Goal: Use online tool/utility: Use online tool/utility

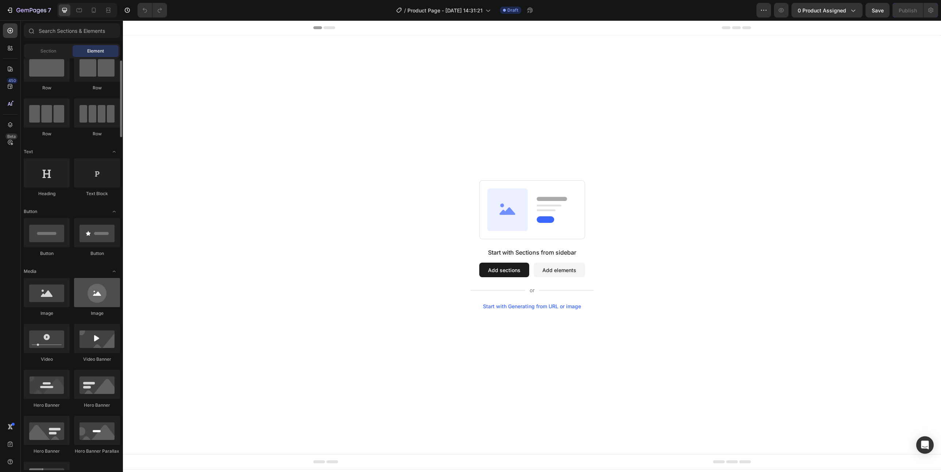
scroll to position [23, 0]
click at [519, 306] on div "Start with Generating from URL or image" at bounding box center [532, 306] width 98 height 6
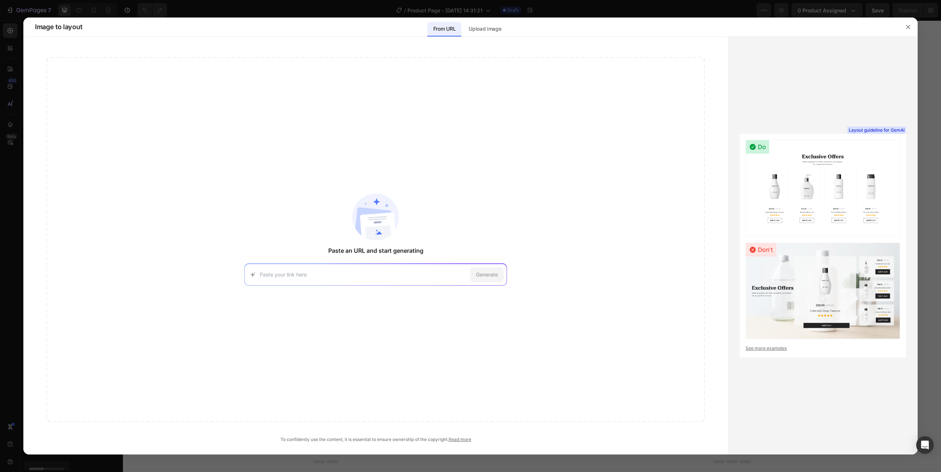
click at [818, 186] on img at bounding box center [822, 188] width 155 height 97
click at [304, 276] on input at bounding box center [363, 275] width 207 height 8
paste input "https://boucleme.us/products/super-volumising-foam"
type input "https://boucleme.us/products/super-volumising-foam"
click at [491, 278] on span "Generate" at bounding box center [487, 275] width 22 height 8
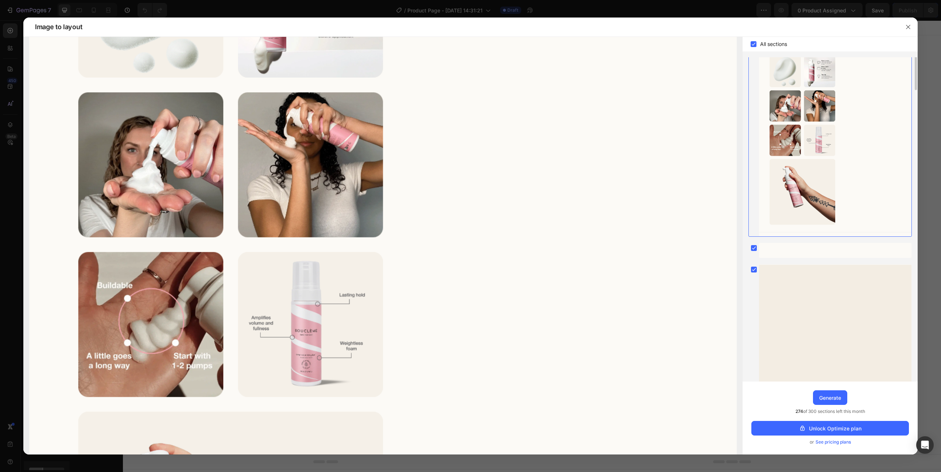
scroll to position [0, 0]
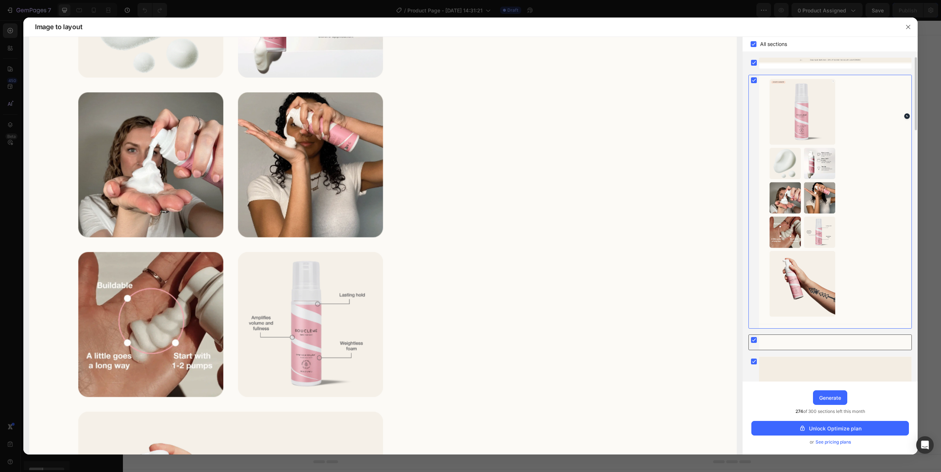
click at [819, 346] on div at bounding box center [835, 342] width 152 height 15
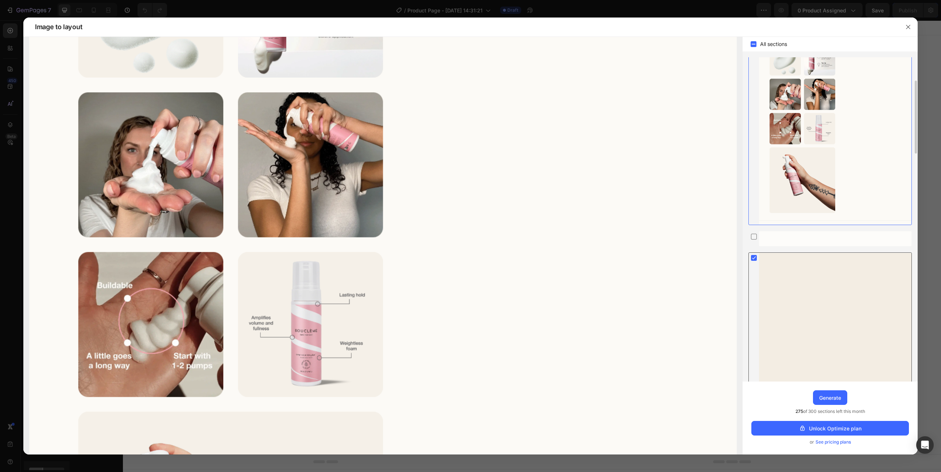
click at [818, 343] on div at bounding box center [835, 344] width 152 height 182
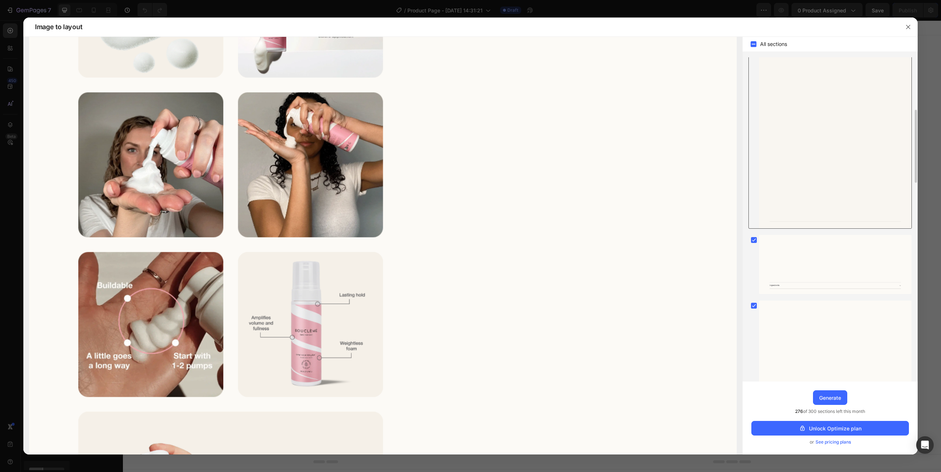
scroll to position [358, 0]
click at [786, 226] on div at bounding box center [835, 216] width 152 height 59
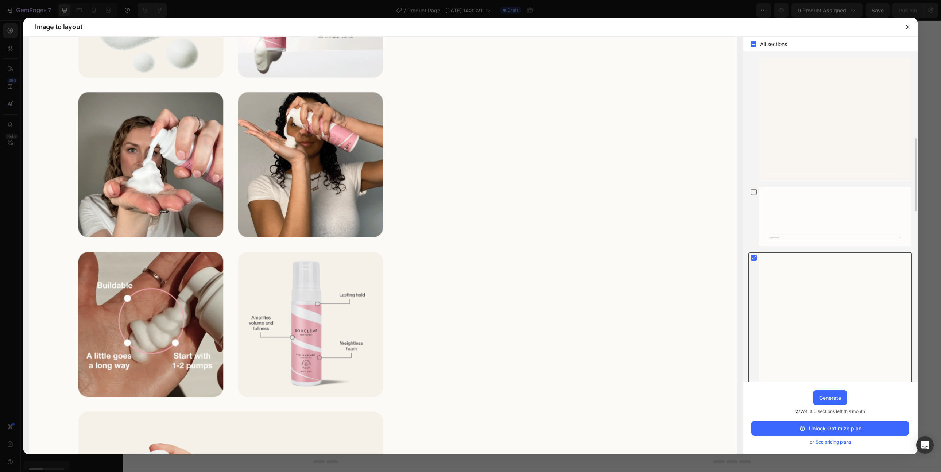
click at [806, 274] on div at bounding box center [835, 320] width 152 height 134
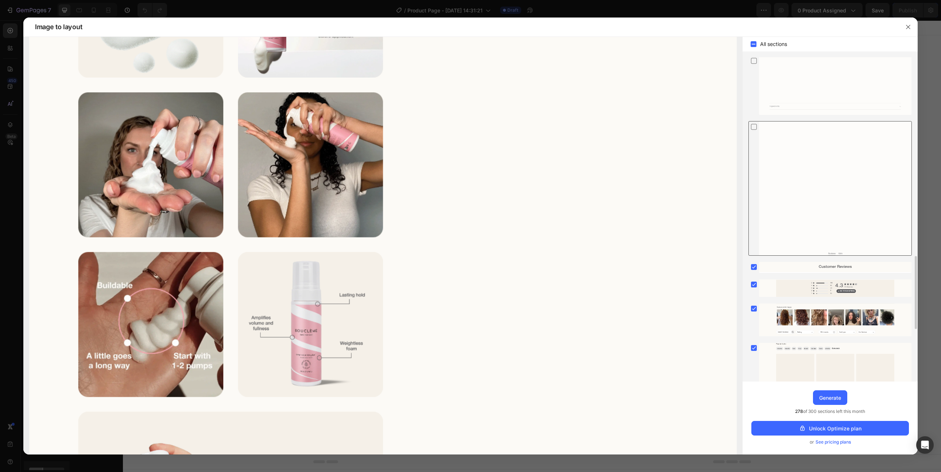
scroll to position [595, 0]
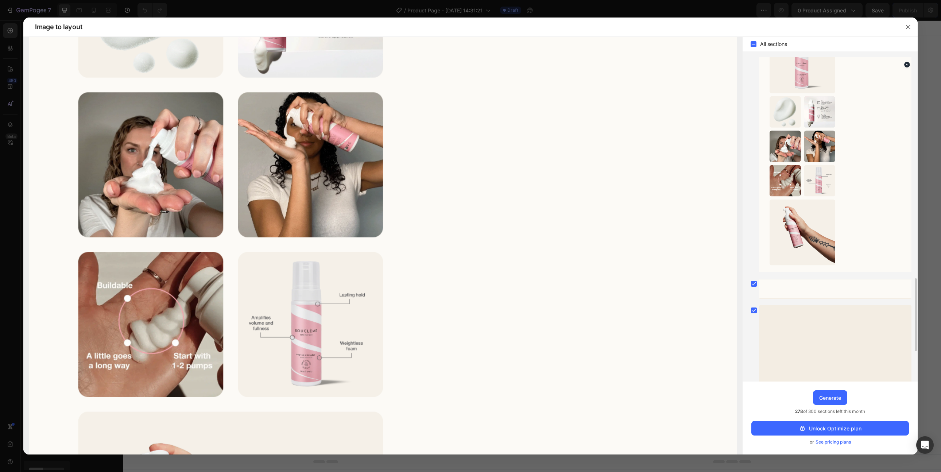
click at [798, 239] on div at bounding box center [835, 146] width 152 height 251
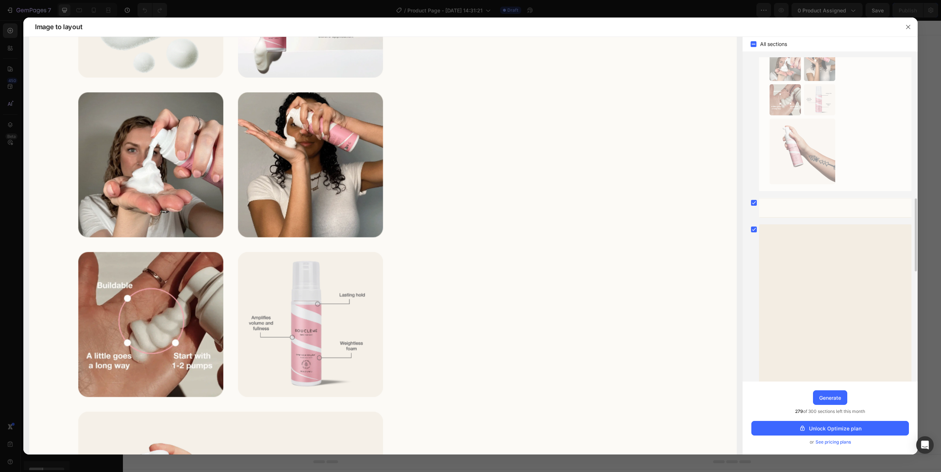
scroll to position [1111, 0]
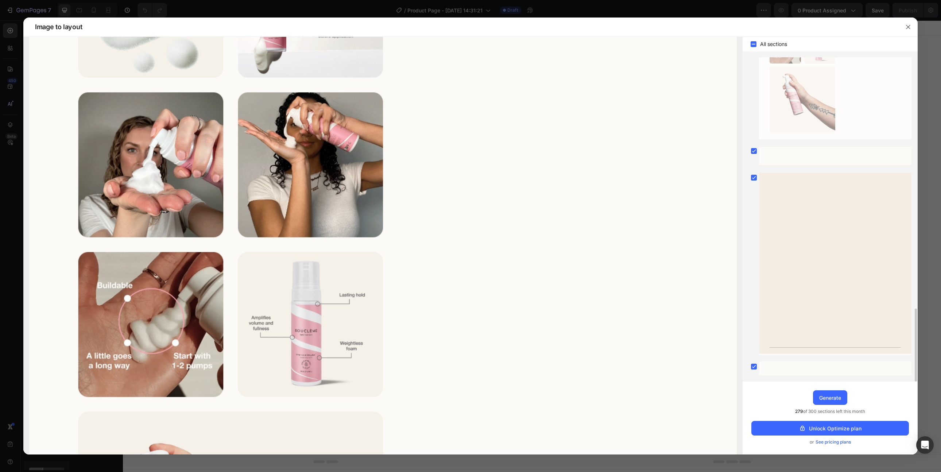
click at [798, 239] on div at bounding box center [835, 263] width 152 height 182
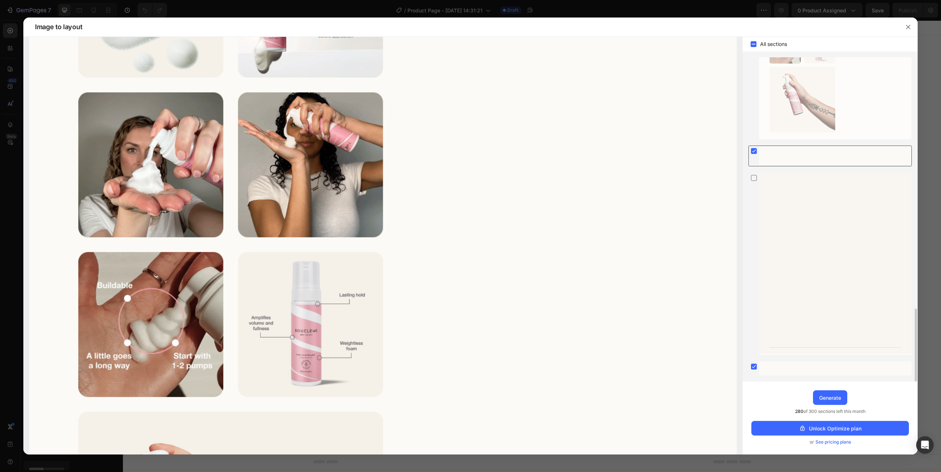
click at [780, 162] on div at bounding box center [835, 156] width 152 height 20
click at [826, 361] on div at bounding box center [835, 368] width 152 height 14
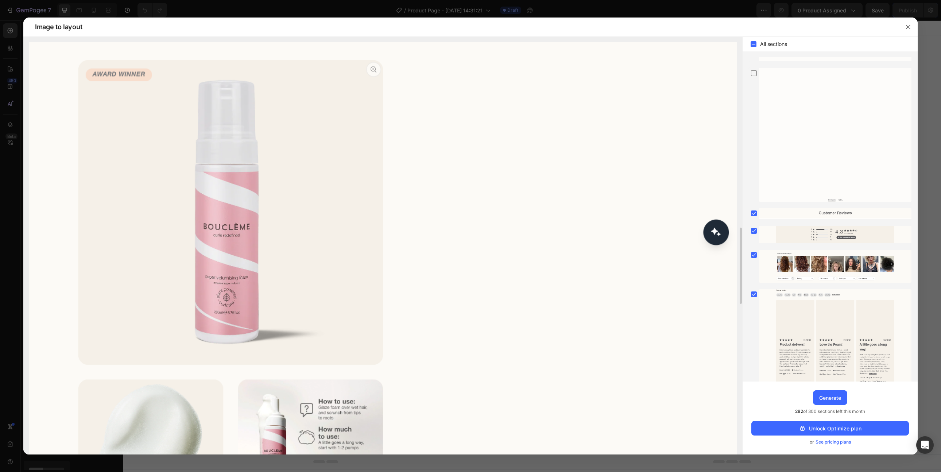
scroll to position [0, 0]
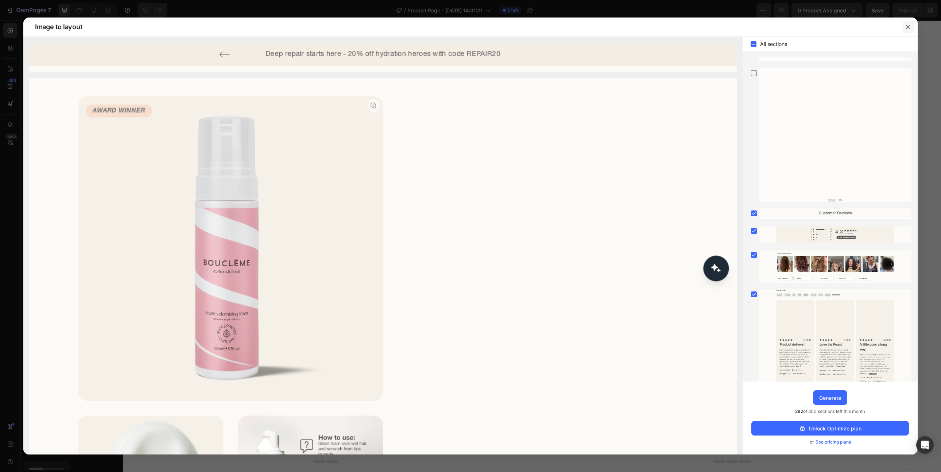
click at [906, 29] on icon "button" at bounding box center [908, 27] width 6 height 6
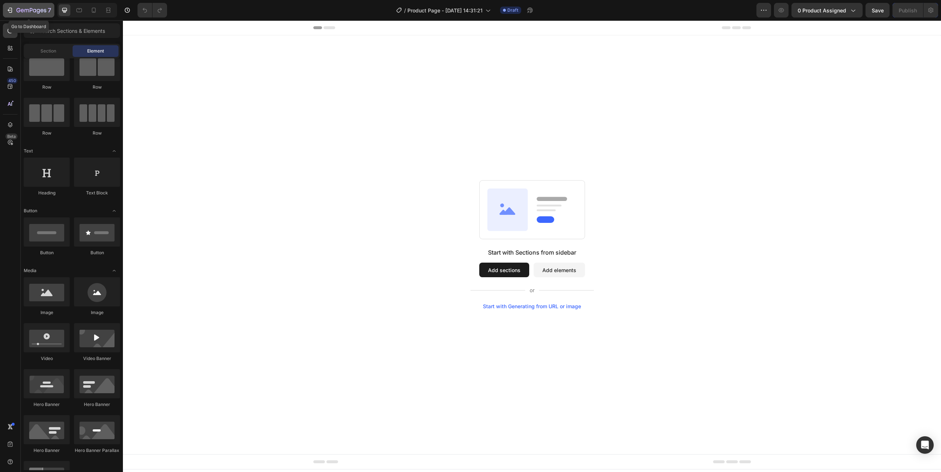
click at [30, 10] on icon "button" at bounding box center [31, 11] width 30 height 6
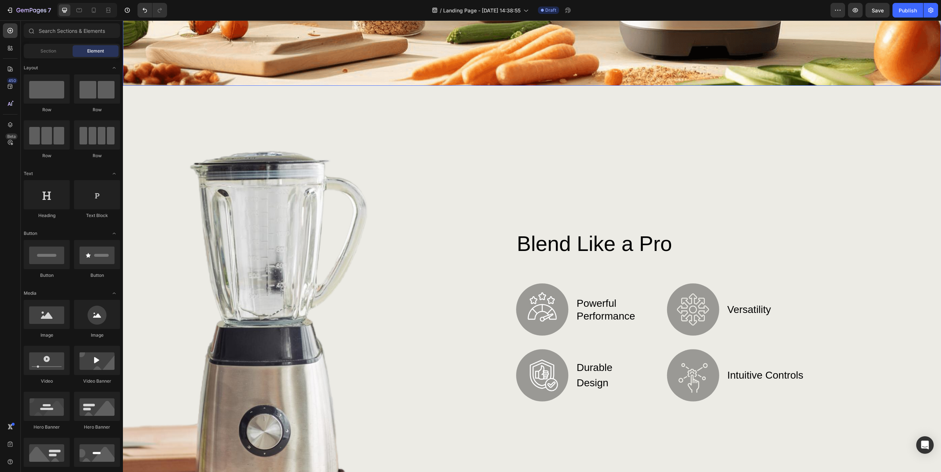
scroll to position [466, 0]
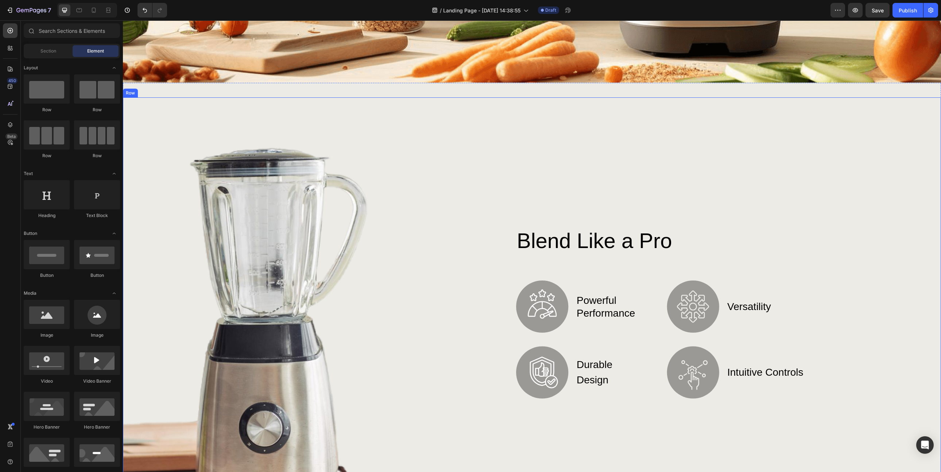
click at [497, 240] on div "Blend Like a Pro Heading Image powerful performance Text Block Row Image durabl…" at bounding box center [663, 311] width 540 height 428
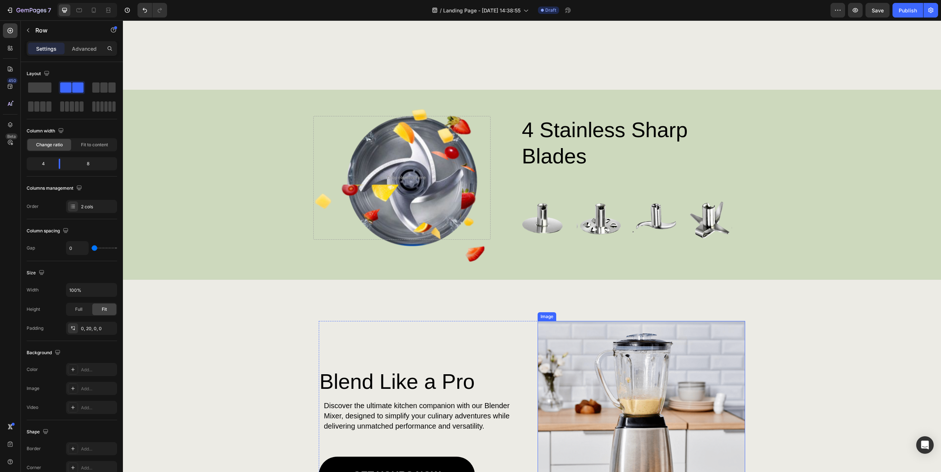
scroll to position [336, 0]
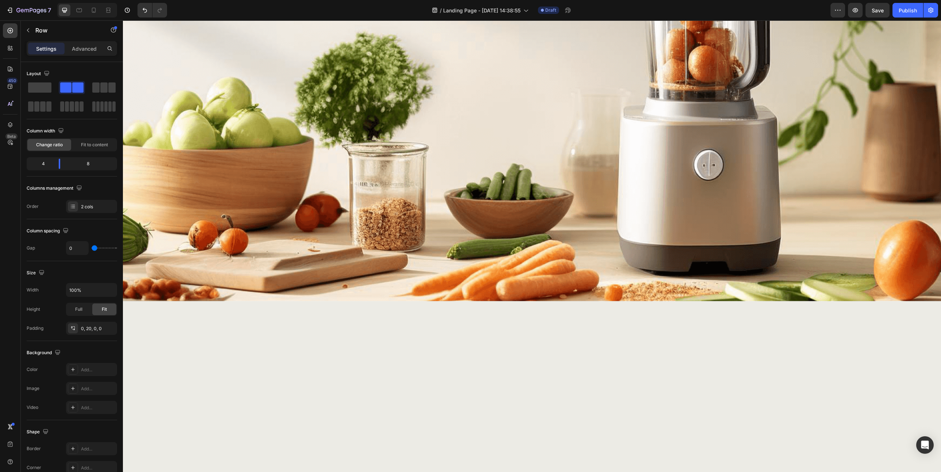
scroll to position [417, 0]
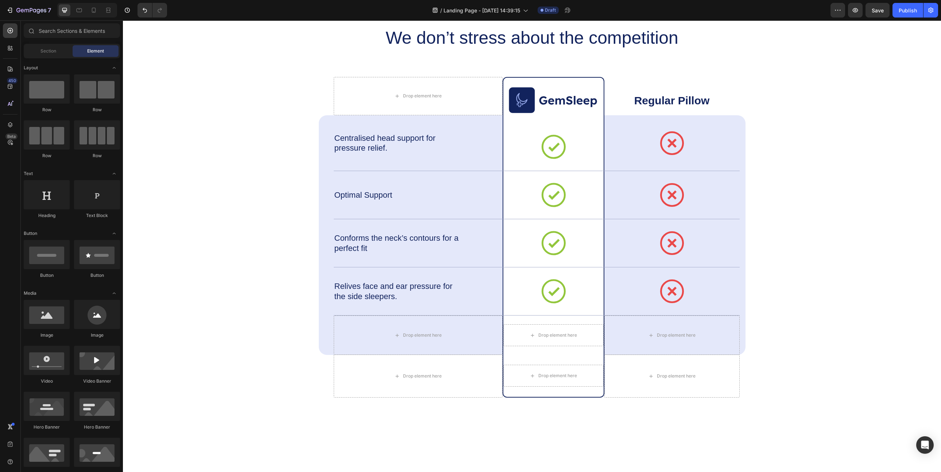
scroll to position [2302, 0]
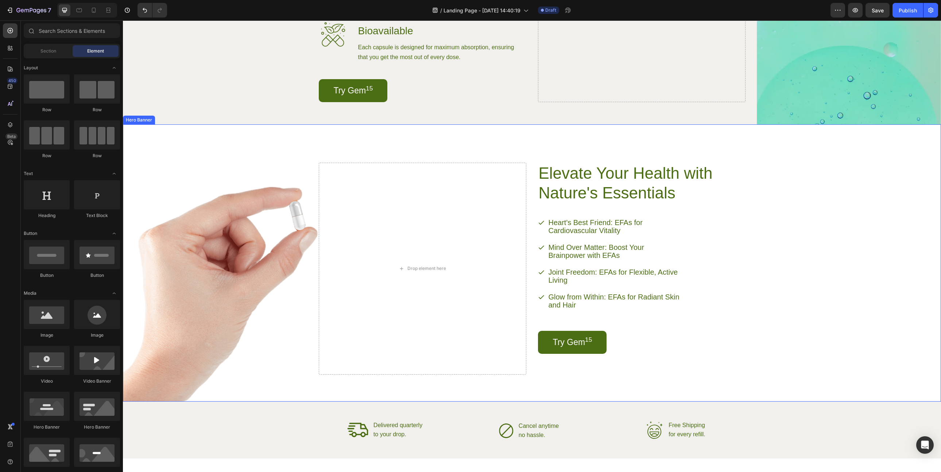
scroll to position [723, 0]
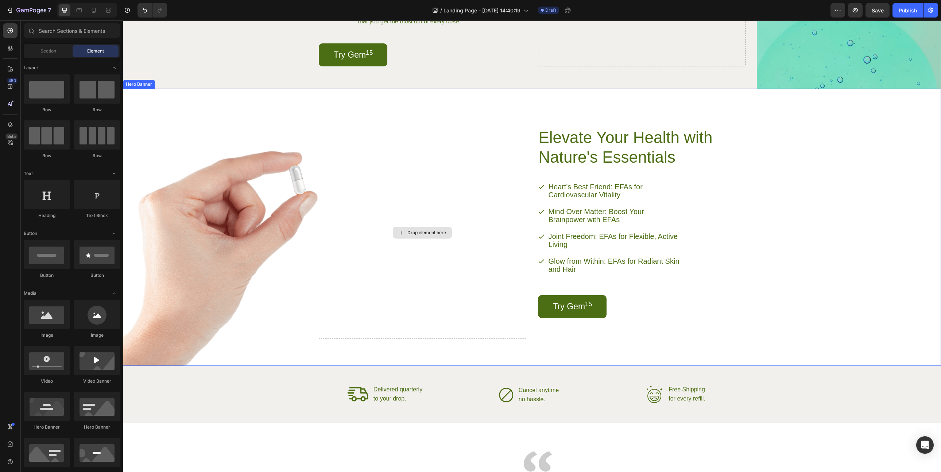
click at [501, 277] on div "Drop element here" at bounding box center [422, 233] width 207 height 212
click at [433, 236] on div "Drop element here" at bounding box center [426, 233] width 39 height 6
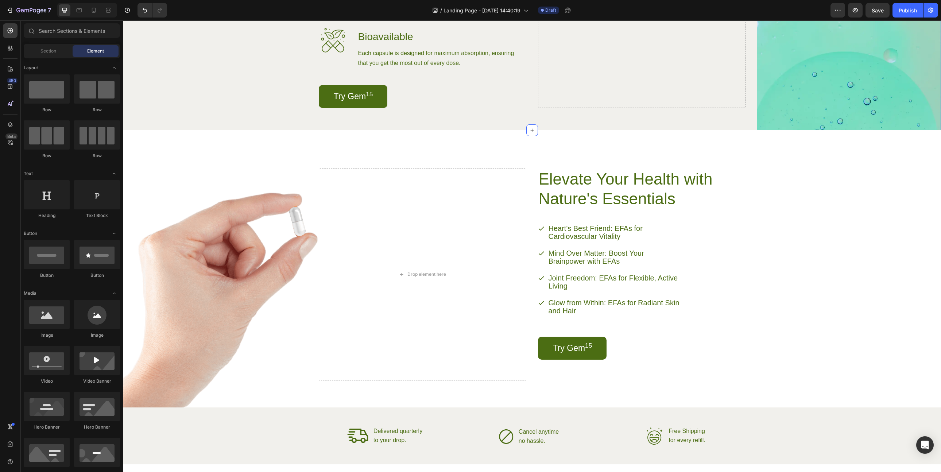
scroll to position [685, 0]
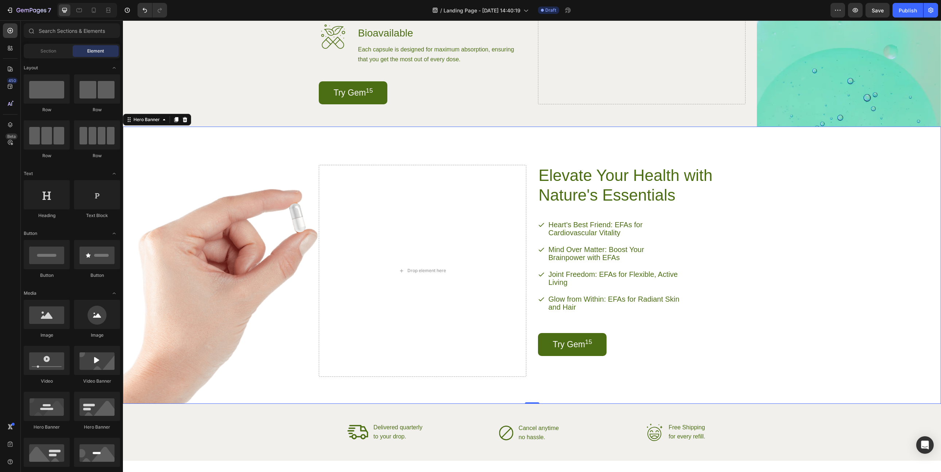
click at [806, 245] on div "Background Image" at bounding box center [532, 265] width 818 height 277
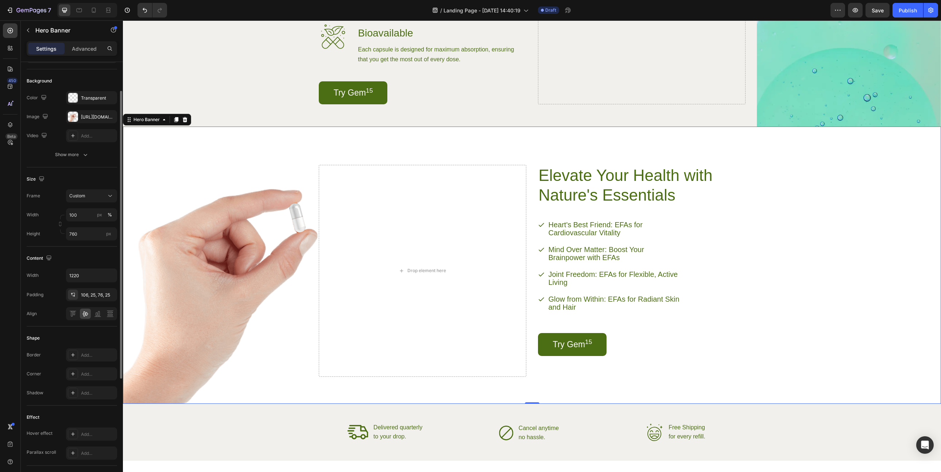
scroll to position [44, 0]
click at [28, 23] on div "Hero Banner" at bounding box center [62, 30] width 83 height 19
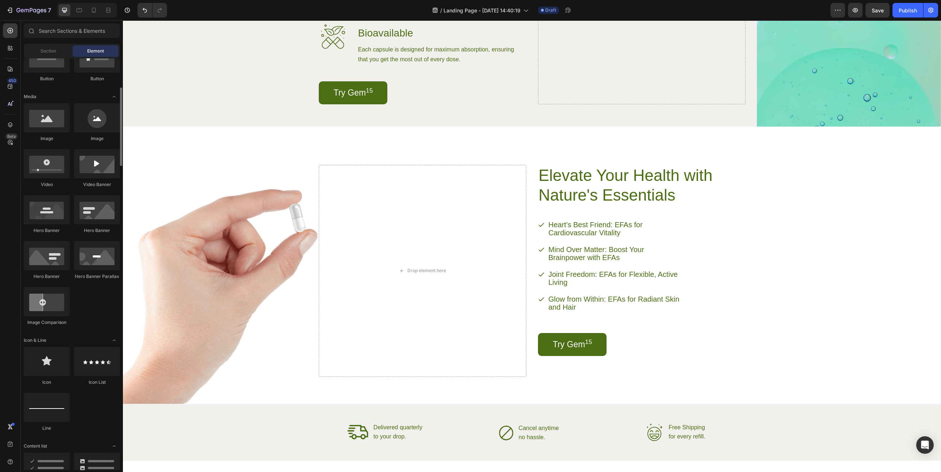
scroll to position [197, 0]
click at [48, 311] on div at bounding box center [47, 300] width 46 height 29
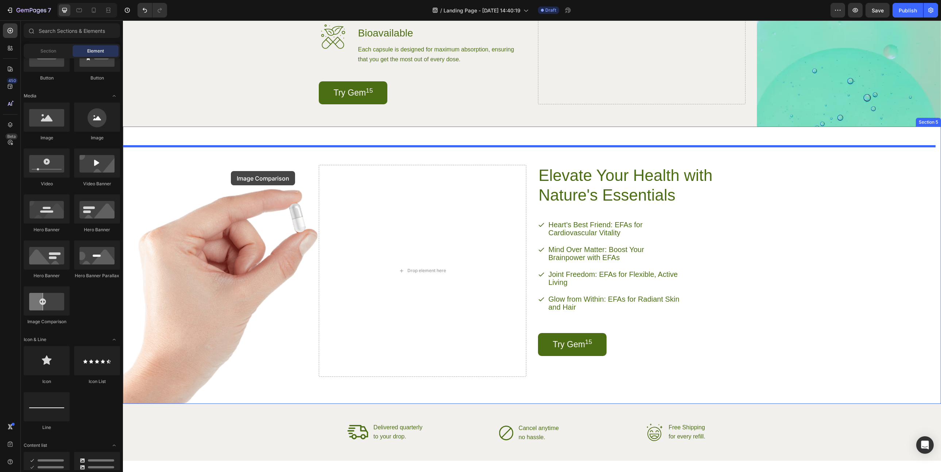
drag, startPoint x: 173, startPoint y: 325, endPoint x: 231, endPoint y: 171, distance: 164.7
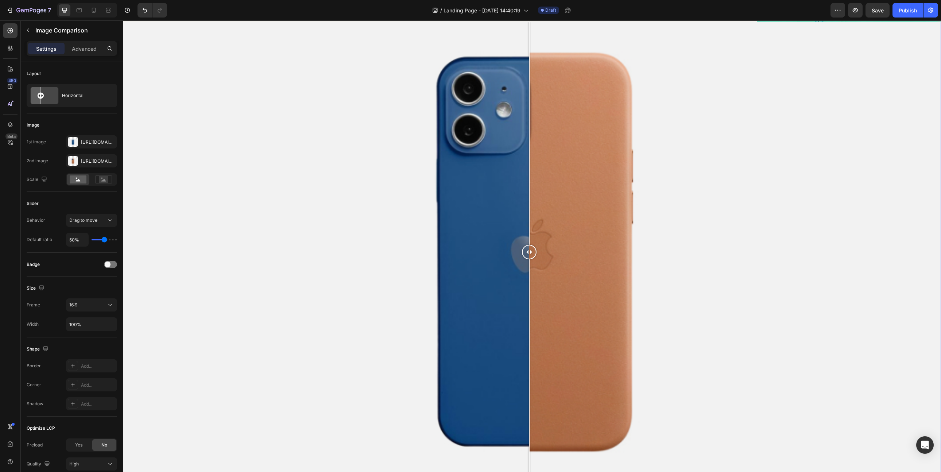
scroll to position [790, 0]
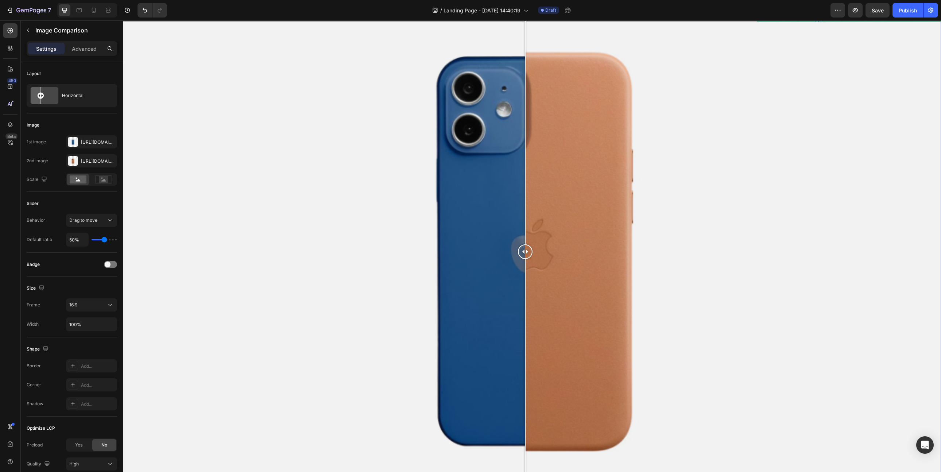
drag, startPoint x: 529, startPoint y: 268, endPoint x: 525, endPoint y: 256, distance: 12.7
click at [525, 256] on div at bounding box center [525, 252] width 15 height 460
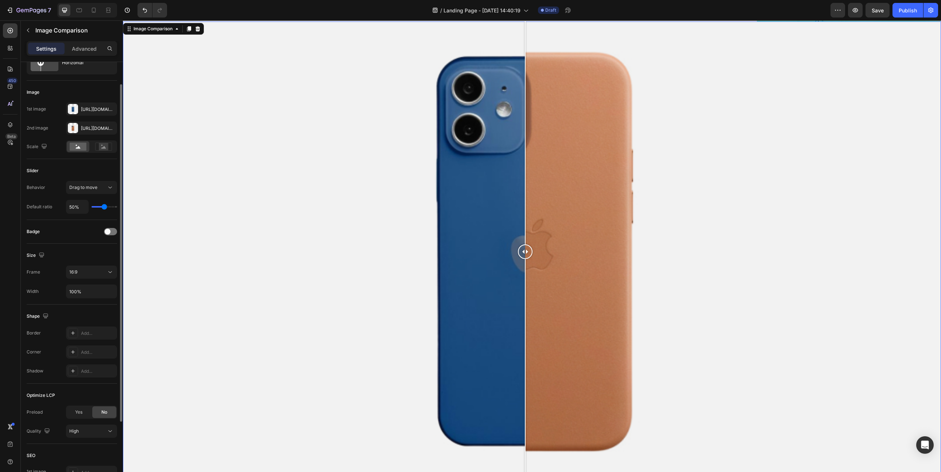
scroll to position [38, 0]
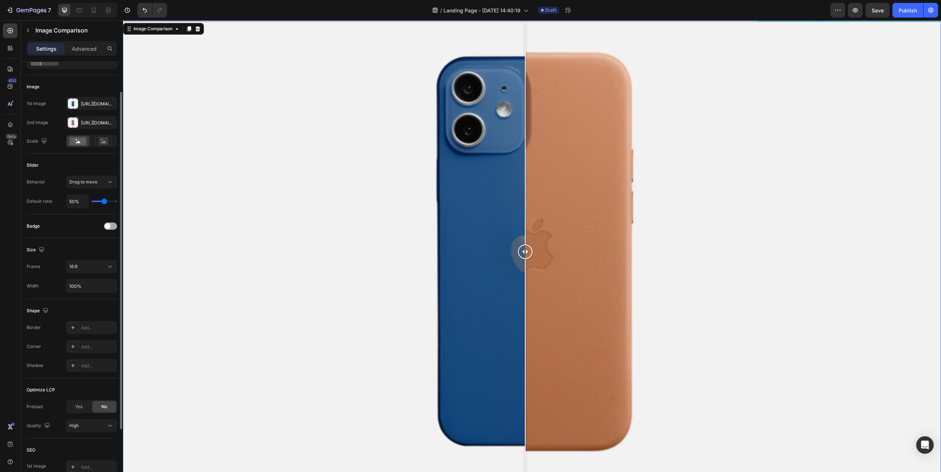
click at [112, 222] on div at bounding box center [110, 225] width 13 height 7
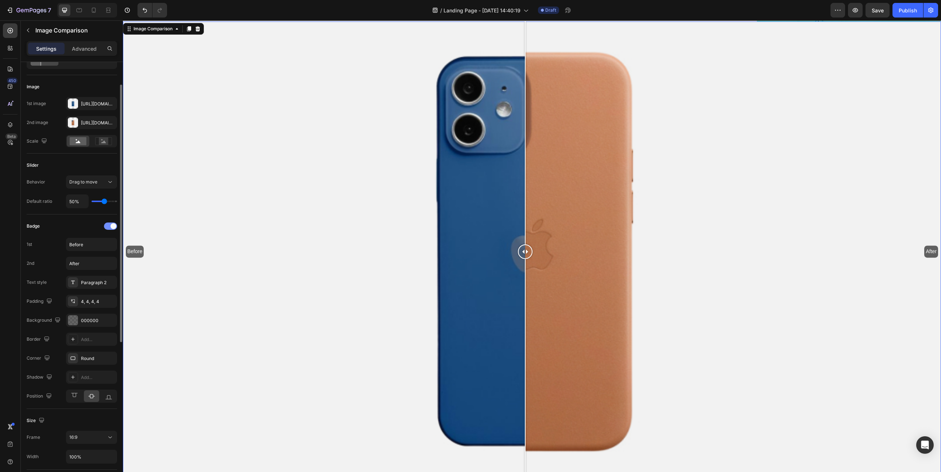
click at [111, 226] on span at bounding box center [113, 226] width 6 height 6
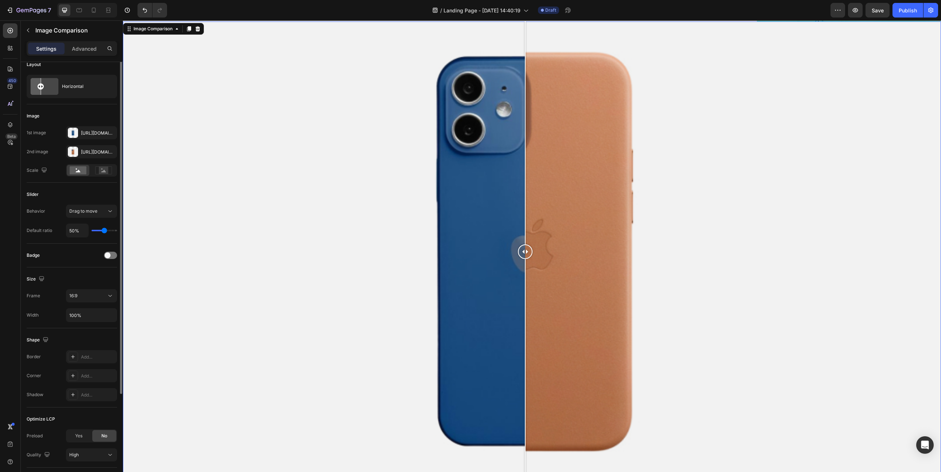
scroll to position [0, 0]
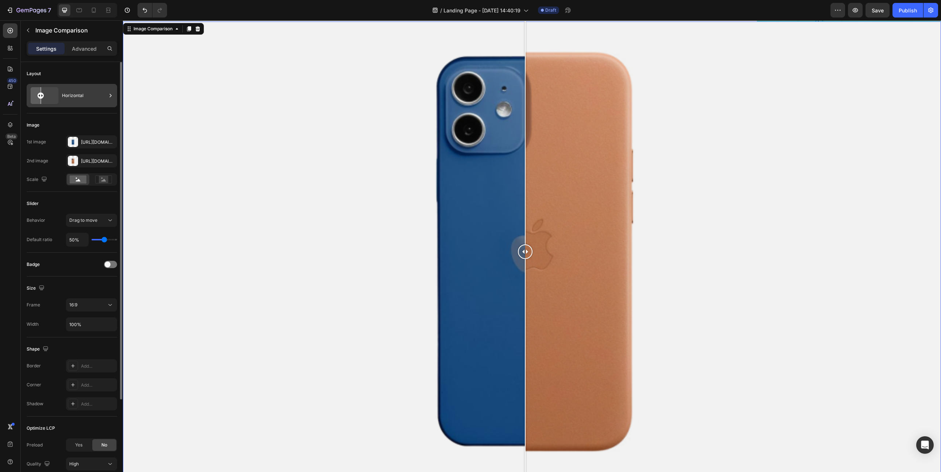
click at [74, 87] on div "Horizontal" at bounding box center [84, 95] width 44 height 17
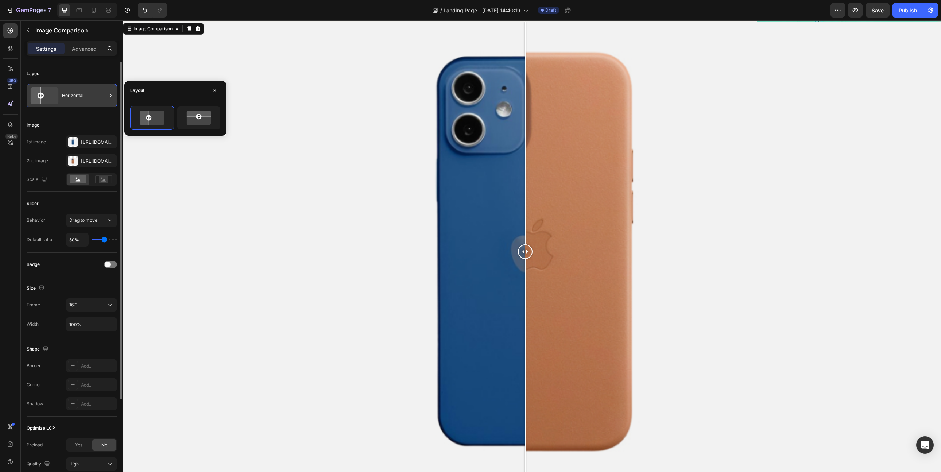
click at [74, 87] on div "Horizontal" at bounding box center [84, 95] width 44 height 17
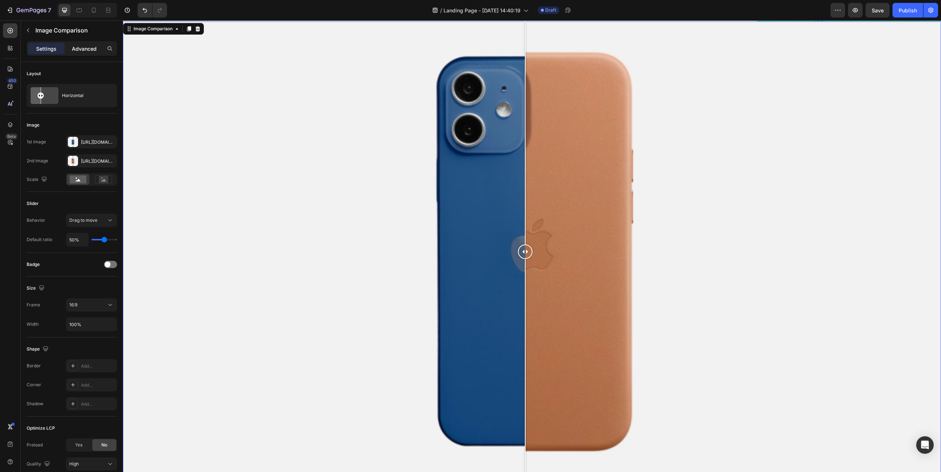
click at [79, 53] on div "Advanced" at bounding box center [84, 49] width 36 height 12
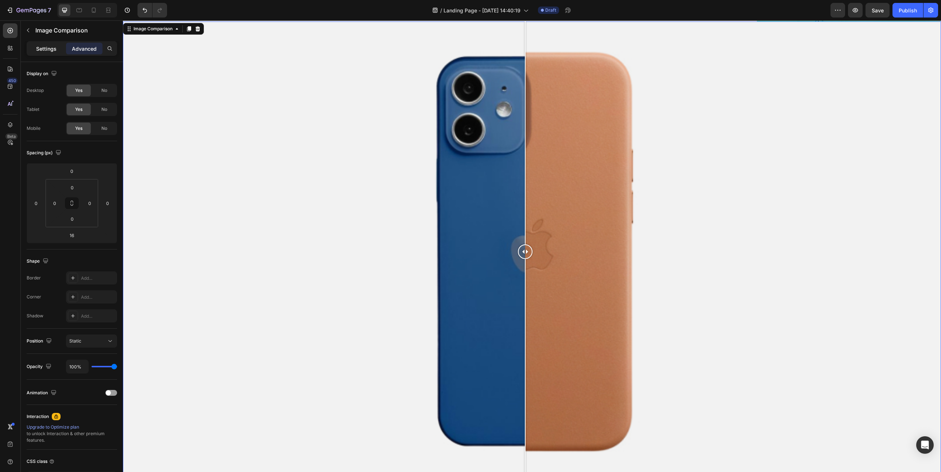
click at [50, 54] on div "Settings" at bounding box center [46, 49] width 36 height 12
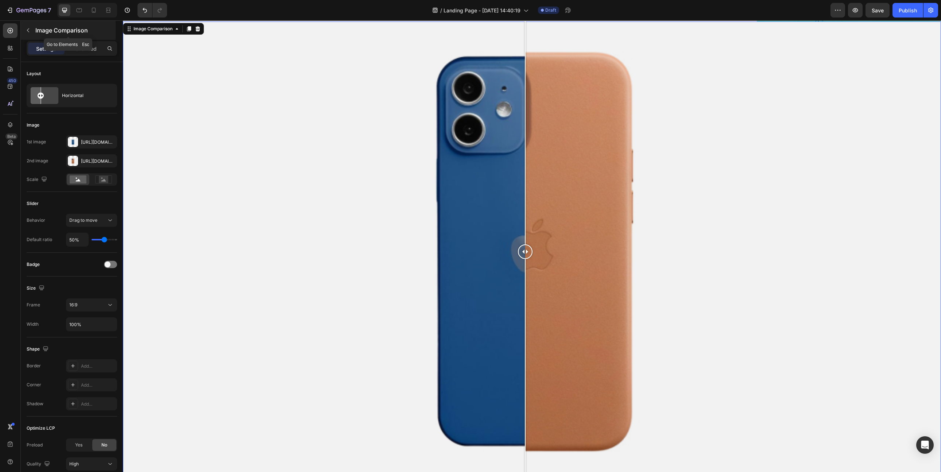
click at [30, 31] on icon "button" at bounding box center [28, 30] width 6 height 6
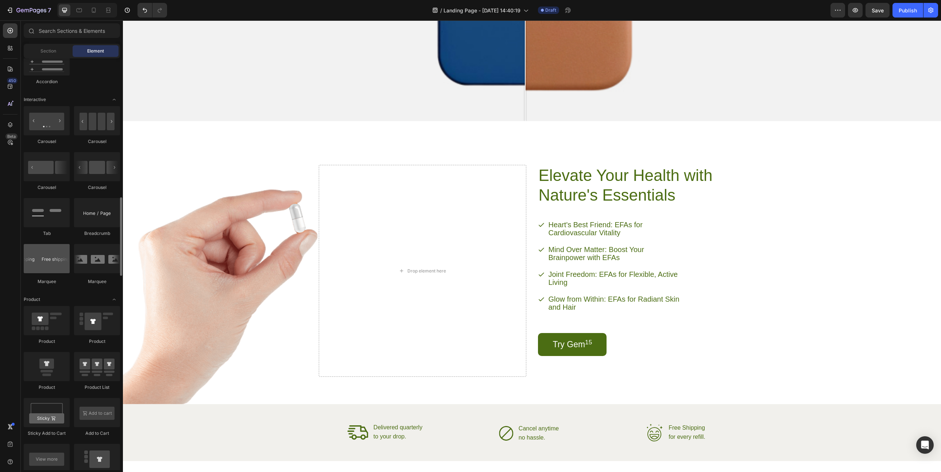
scroll to position [704, 0]
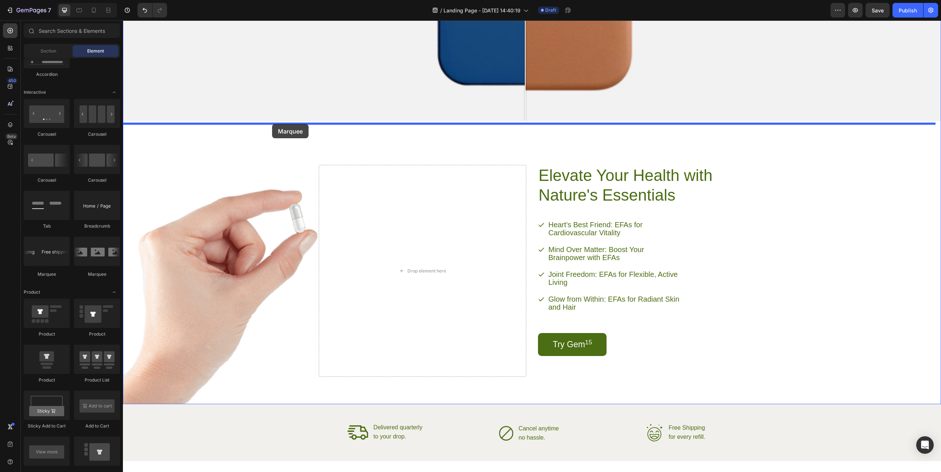
drag, startPoint x: 167, startPoint y: 276, endPoint x: 271, endPoint y: 125, distance: 183.3
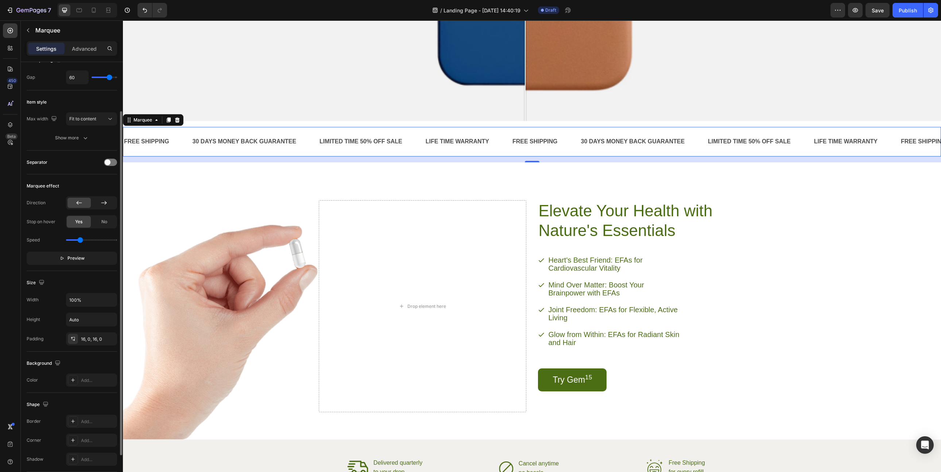
scroll to position [62, 0]
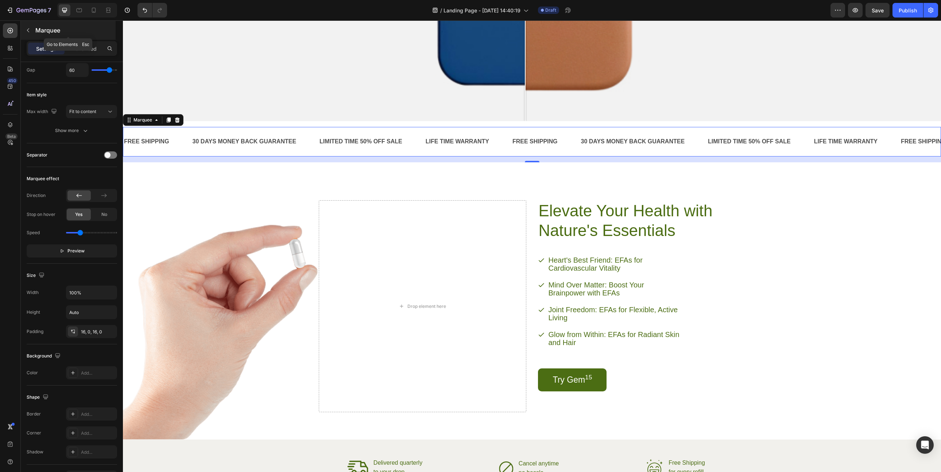
click at [30, 28] on icon "button" at bounding box center [28, 30] width 6 height 6
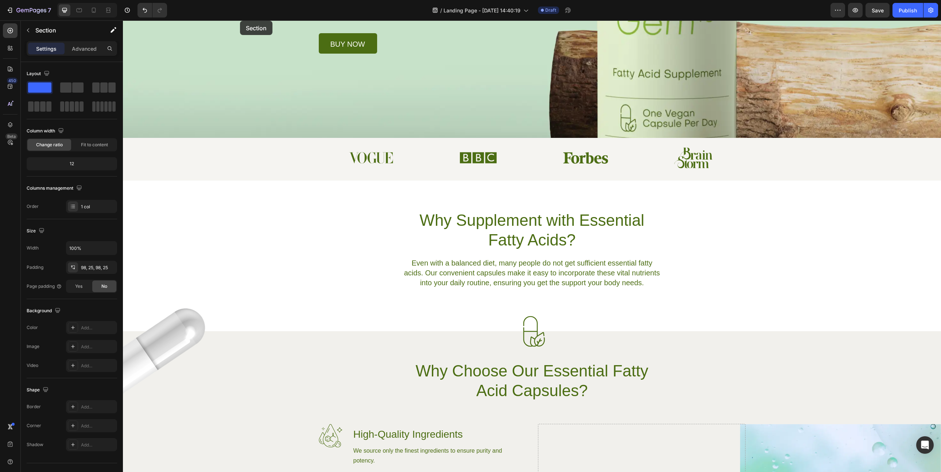
scroll to position [90, 0]
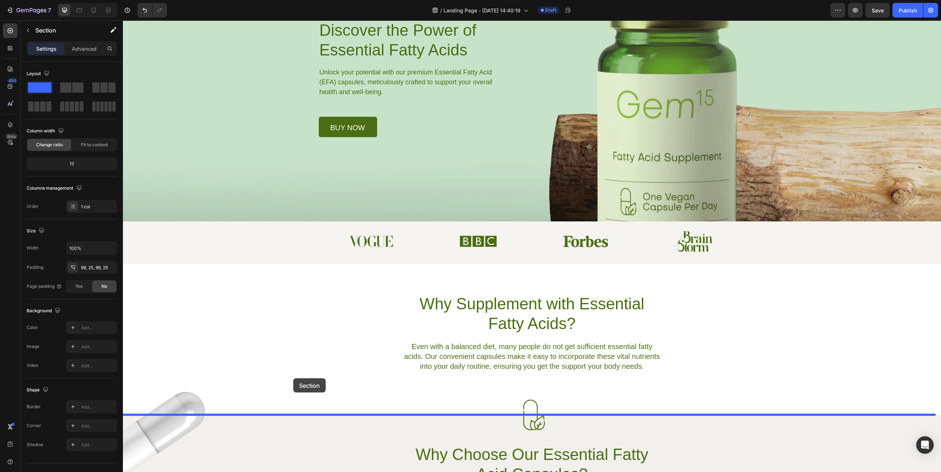
drag, startPoint x: 239, startPoint y: 202, endPoint x: 293, endPoint y: 378, distance: 183.9
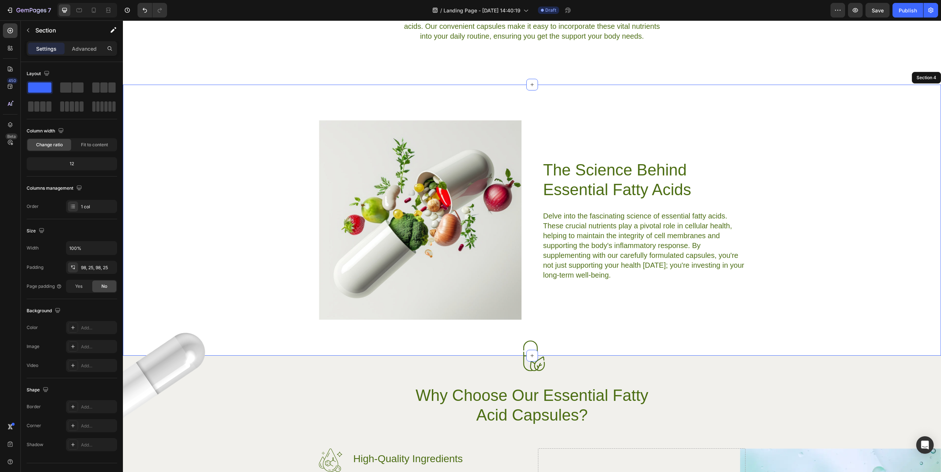
scroll to position [423, 0]
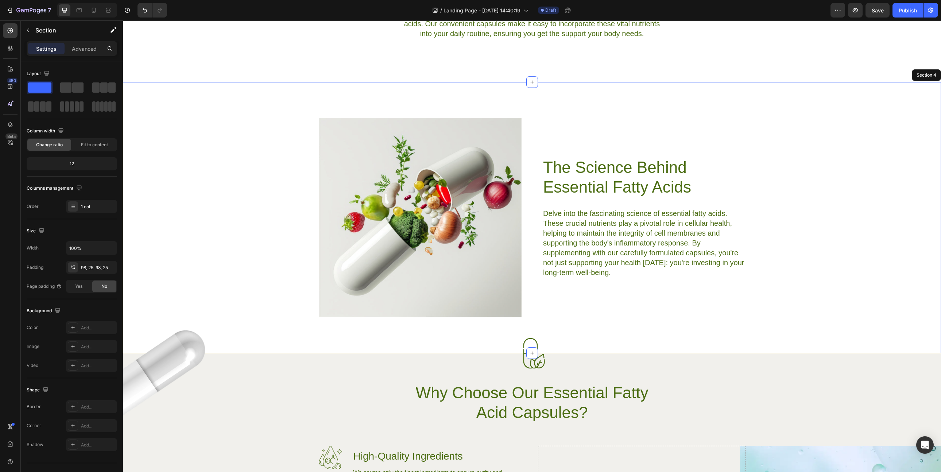
click at [867, 197] on div "Image The Science Behind Essential Fatty Acids Heading Delve into the fascinati…" at bounding box center [532, 217] width 800 height 199
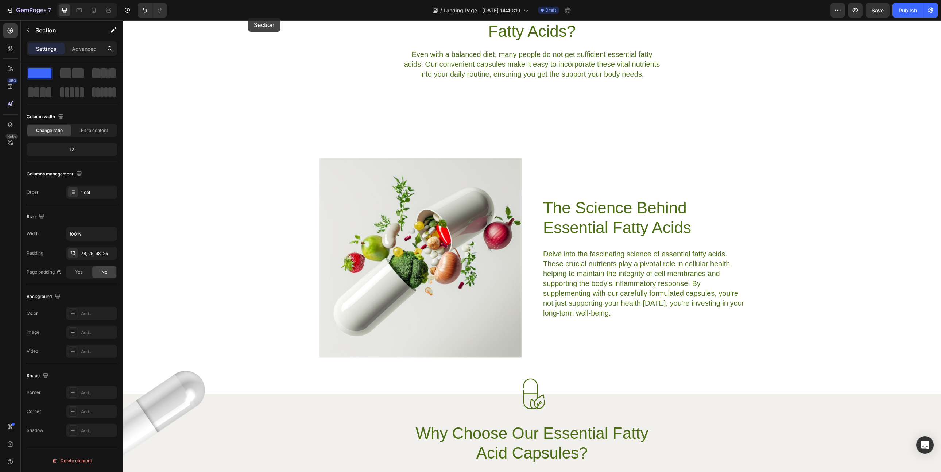
scroll to position [361, 0]
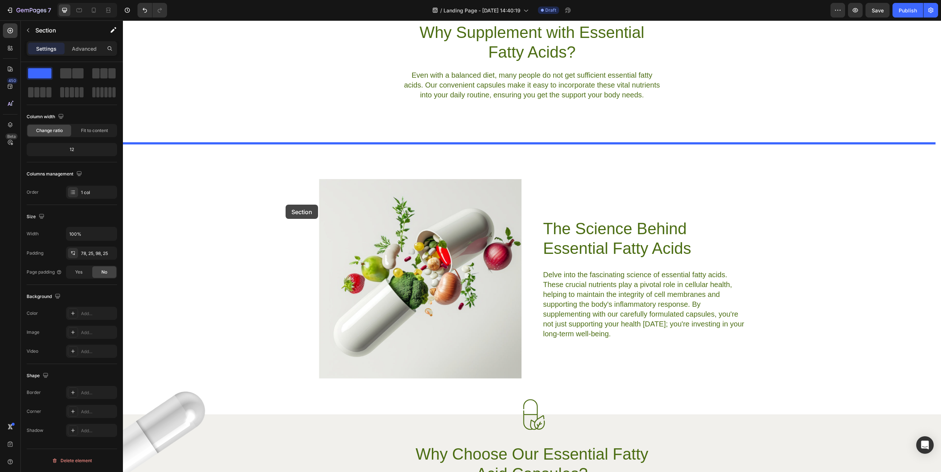
drag, startPoint x: 250, startPoint y: 224, endPoint x: 286, endPoint y: 205, distance: 40.1
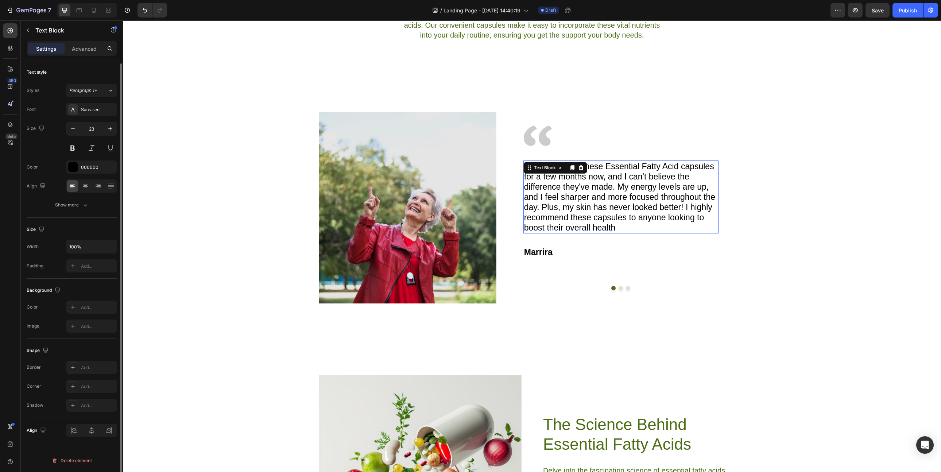
scroll to position [0, 0]
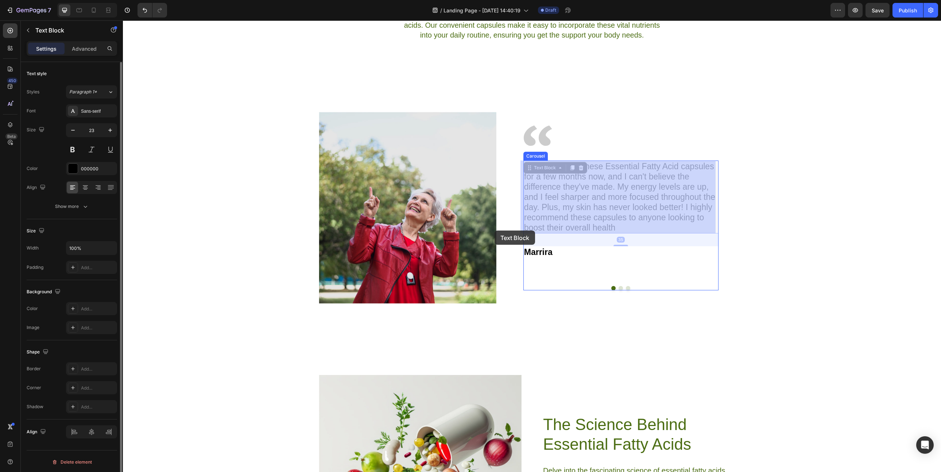
drag, startPoint x: 660, startPoint y: 199, endPoint x: 450, endPoint y: 243, distance: 215.1
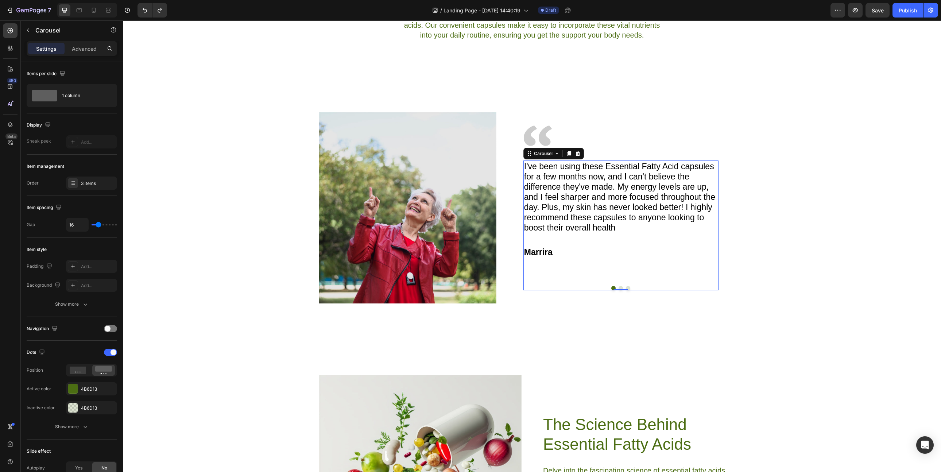
click at [618, 288] on button "Dot" at bounding box center [620, 288] width 4 height 4
click at [611, 288] on button "Dot" at bounding box center [613, 288] width 4 height 4
click at [29, 31] on icon "button" at bounding box center [28, 30] width 6 height 6
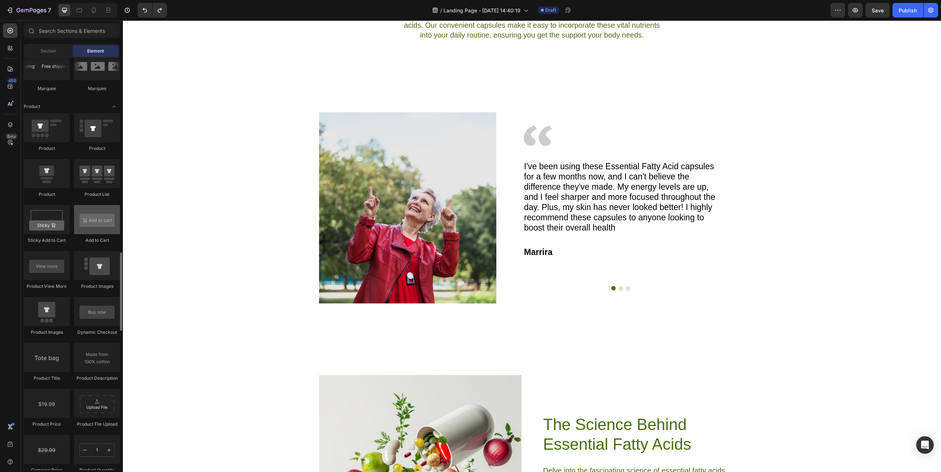
scroll to position [887, 0]
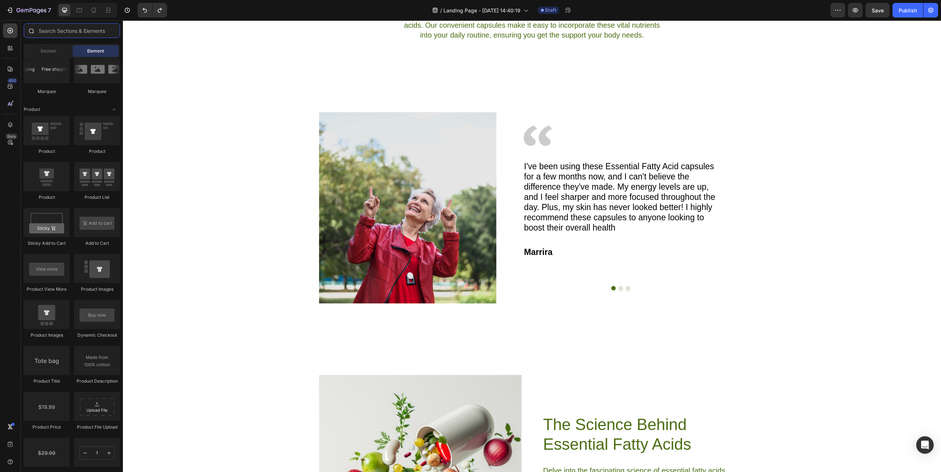
click at [46, 26] on input "text" at bounding box center [72, 30] width 96 height 15
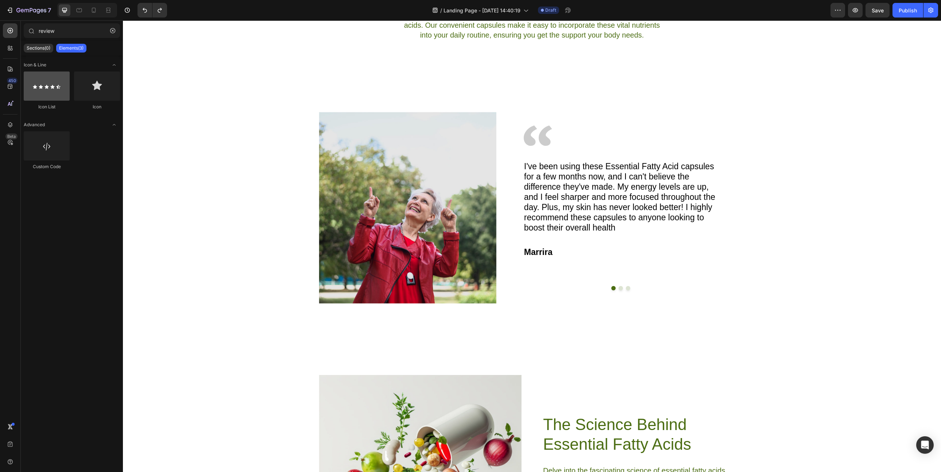
click at [61, 87] on div at bounding box center [47, 85] width 46 height 29
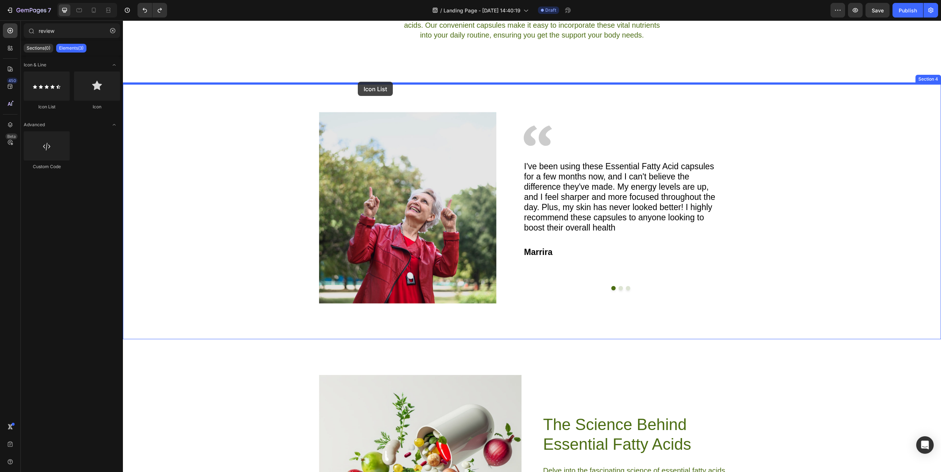
drag, startPoint x: 167, startPoint y: 108, endPoint x: 358, endPoint y: 82, distance: 192.2
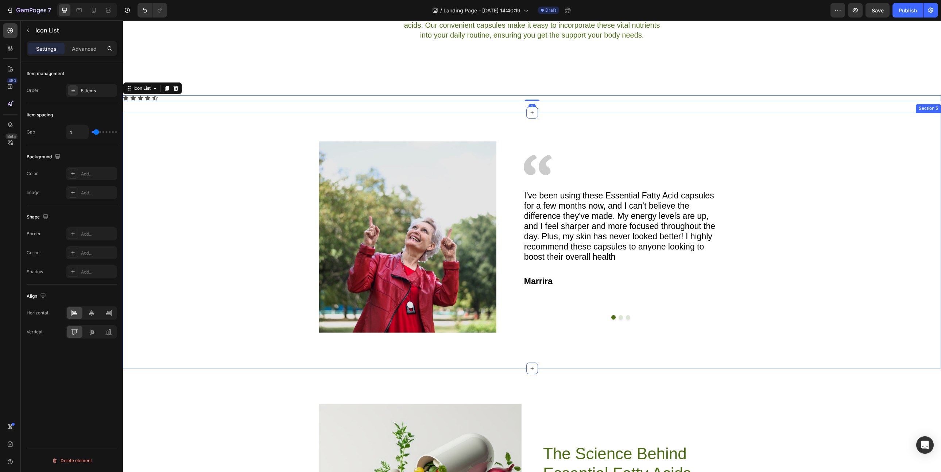
type input "revie"
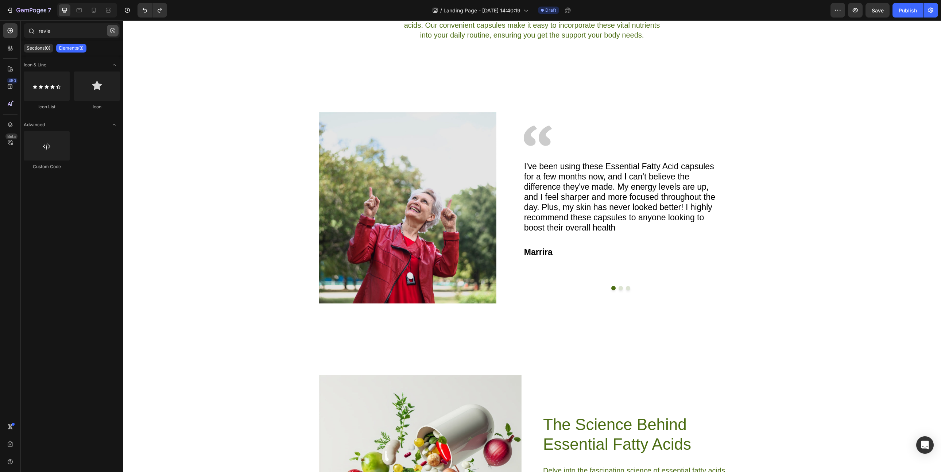
click at [110, 33] on icon "button" at bounding box center [112, 30] width 5 height 5
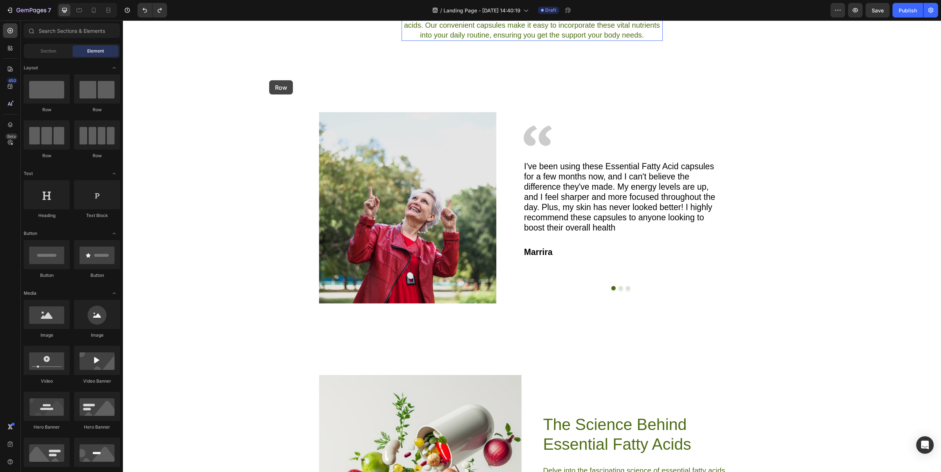
drag, startPoint x: 211, startPoint y: 169, endPoint x: 269, endPoint y: 80, distance: 106.1
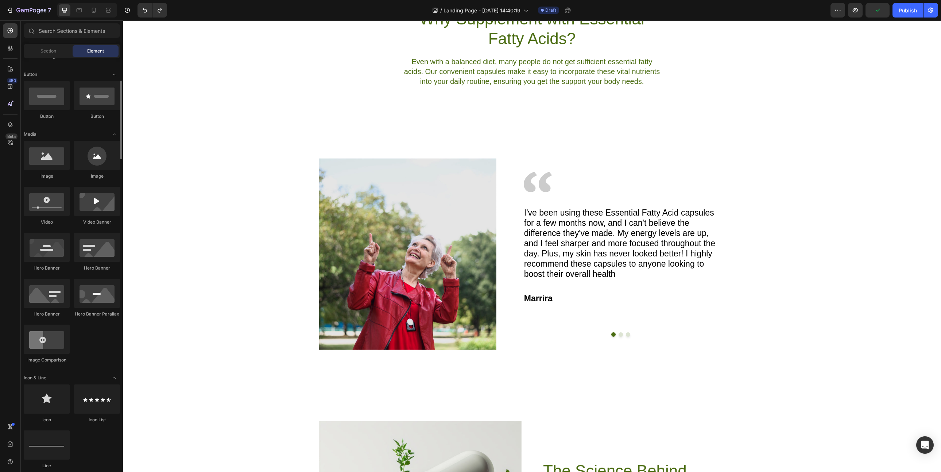
scroll to position [162, 0]
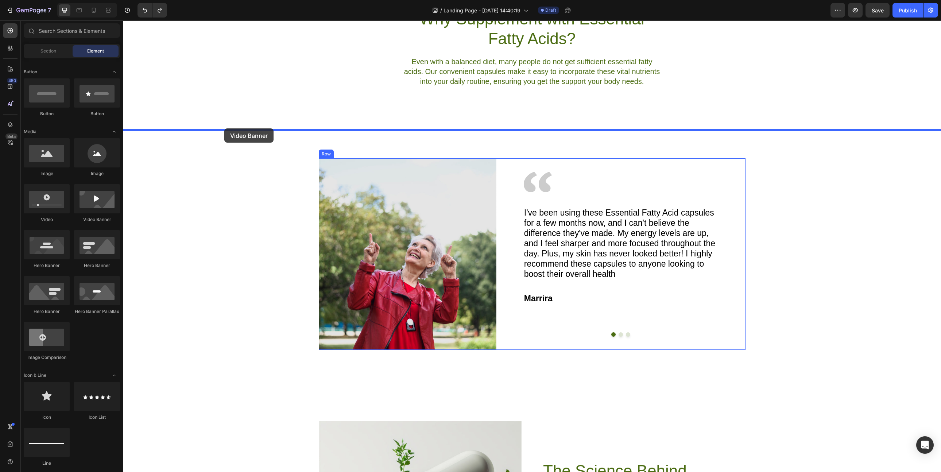
drag, startPoint x: 219, startPoint y: 220, endPoint x: 224, endPoint y: 128, distance: 91.3
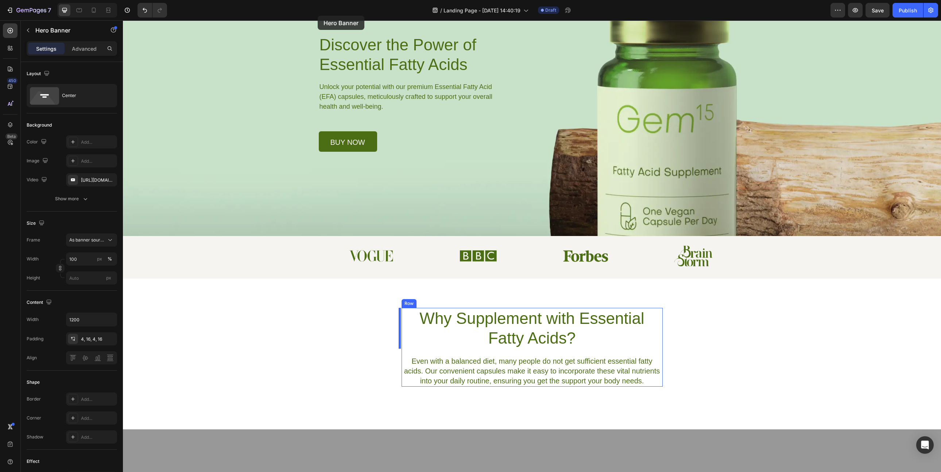
scroll to position [0, 0]
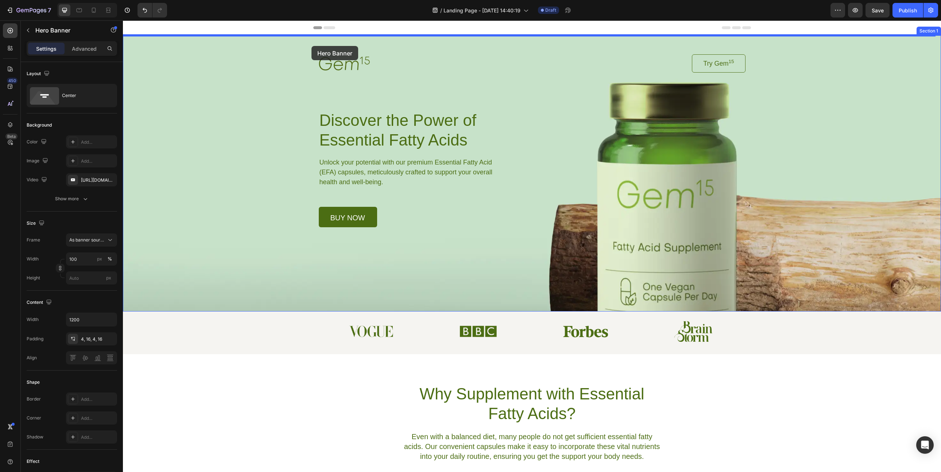
drag, startPoint x: 323, startPoint y: 175, endPoint x: 311, endPoint y: 46, distance: 129.3
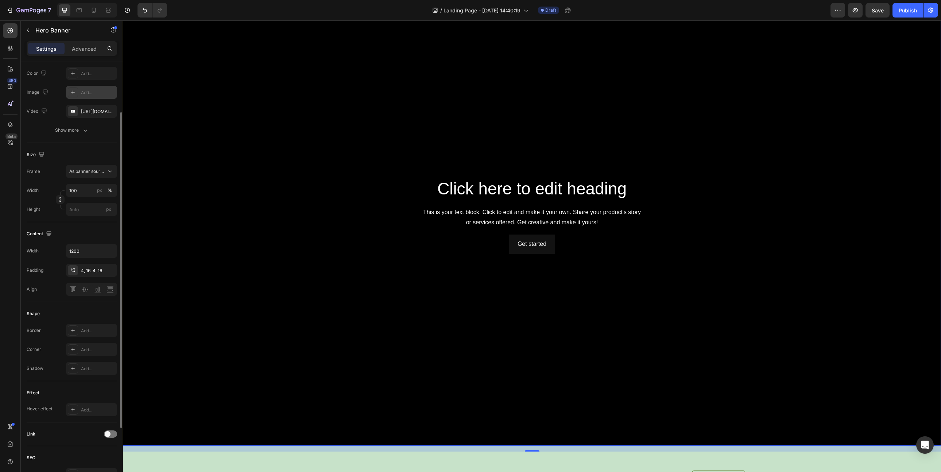
scroll to position [74, 0]
click at [79, 185] on input "100" at bounding box center [91, 184] width 51 height 13
click at [44, 186] on div "Width 100 px %" at bounding box center [72, 184] width 90 height 13
click at [81, 206] on input "px" at bounding box center [91, 203] width 51 height 13
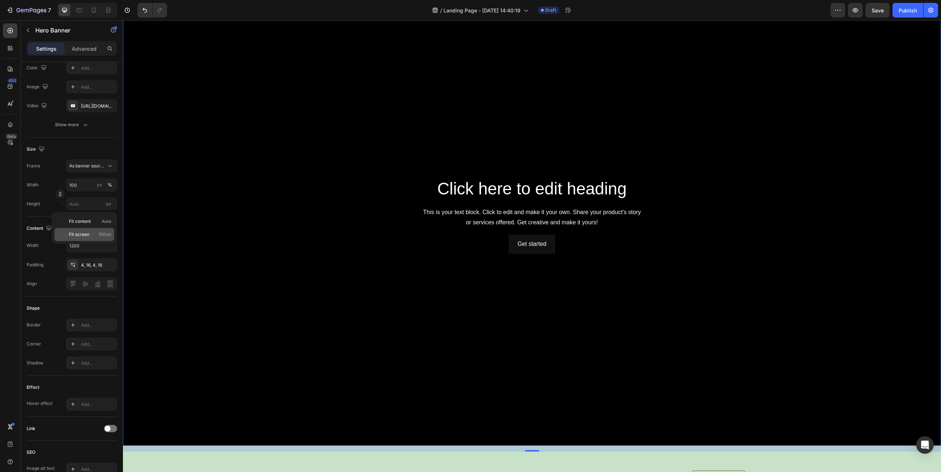
click at [83, 230] on div "Fit screen 100vh" at bounding box center [84, 234] width 60 height 13
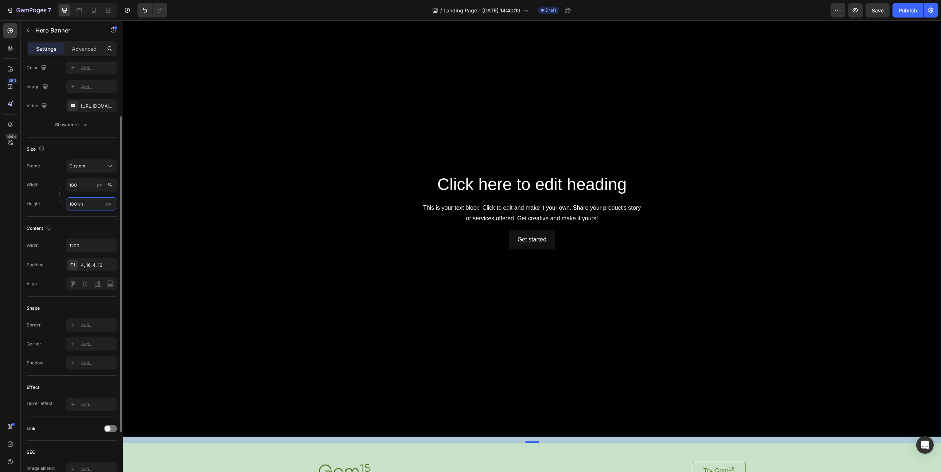
click at [82, 205] on input "100 vh" at bounding box center [91, 203] width 51 height 13
click at [91, 221] on p "Fit content Auto" at bounding box center [90, 221] width 42 height 7
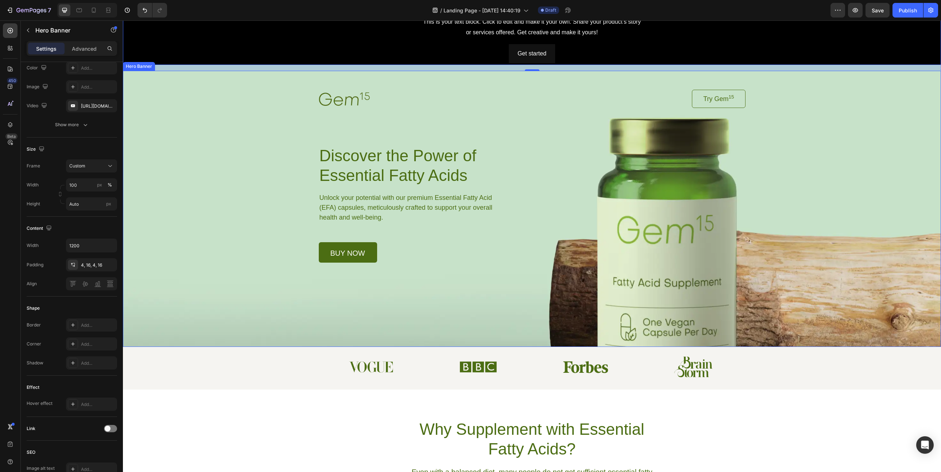
scroll to position [0, 0]
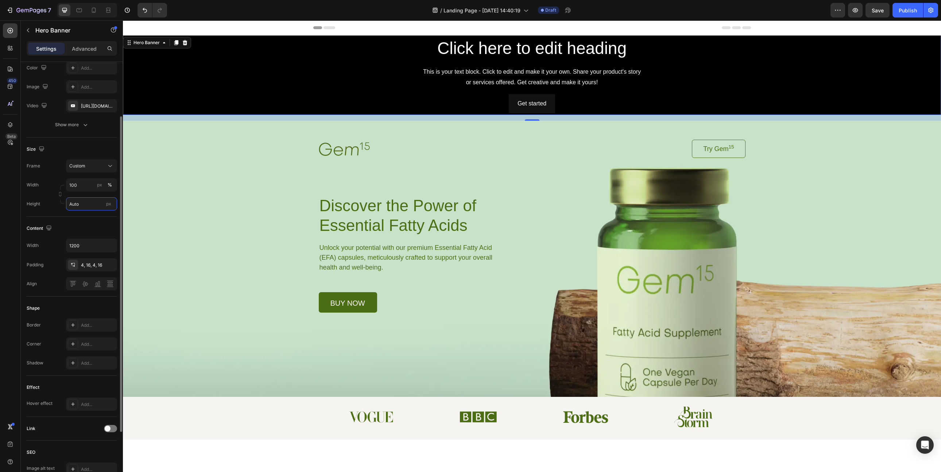
click at [83, 202] on input "Auto" at bounding box center [91, 203] width 51 height 13
click at [85, 235] on span "Fit screen" at bounding box center [79, 234] width 20 height 7
type input "100 vh"
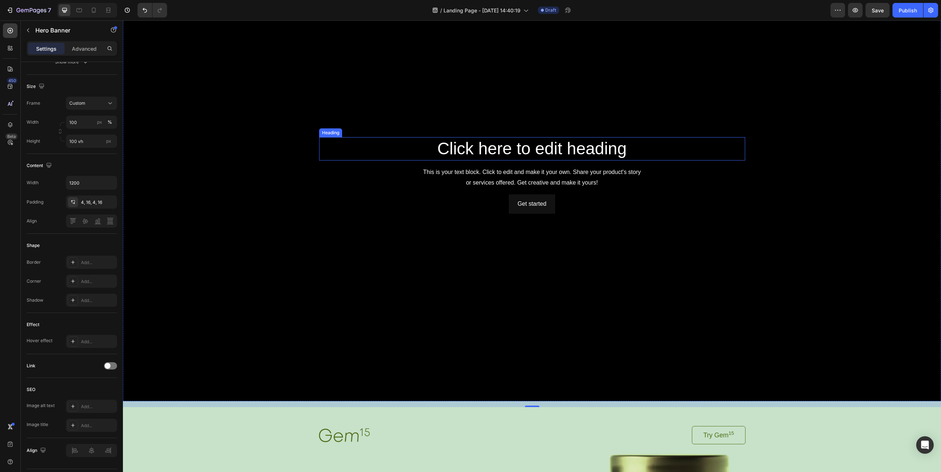
scroll to position [23, 0]
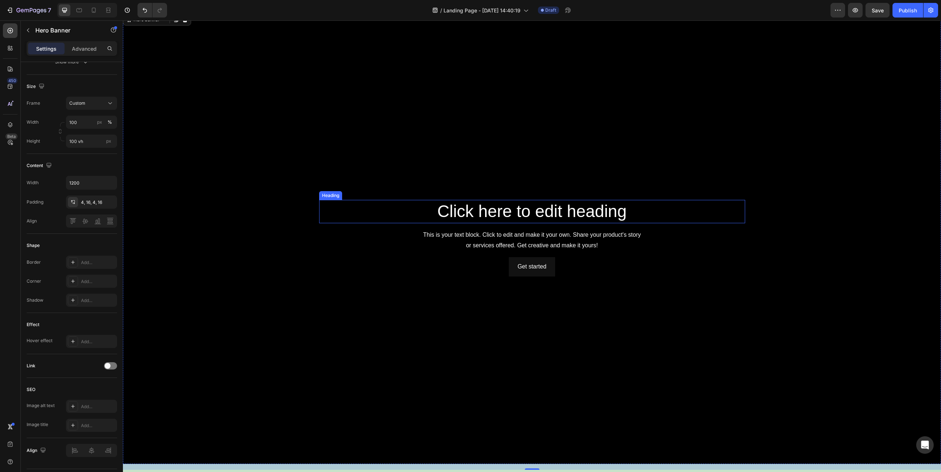
click at [525, 210] on h2 "Click here to edit heading" at bounding box center [532, 211] width 426 height 23
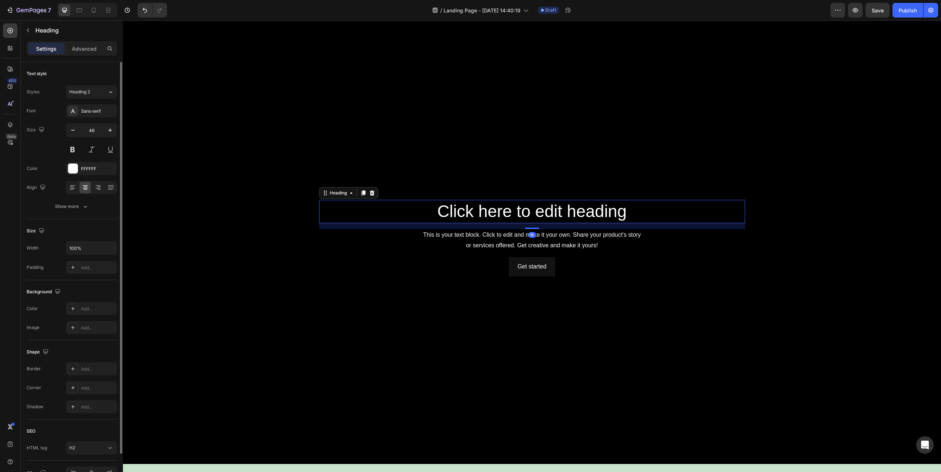
click at [525, 210] on h2 "Click here to edit heading" at bounding box center [532, 211] width 426 height 23
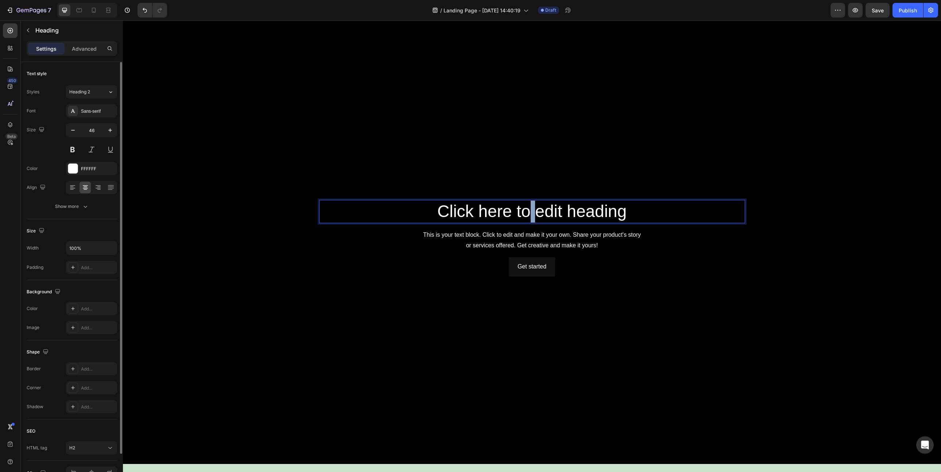
click at [525, 210] on p "Click here to edit heading" at bounding box center [532, 212] width 424 height 22
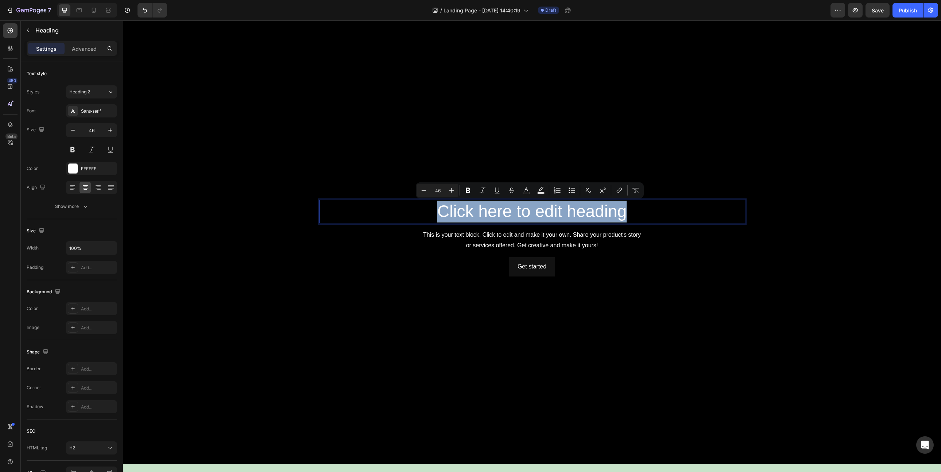
click at [525, 210] on p "Click here to edit heading" at bounding box center [532, 212] width 424 height 22
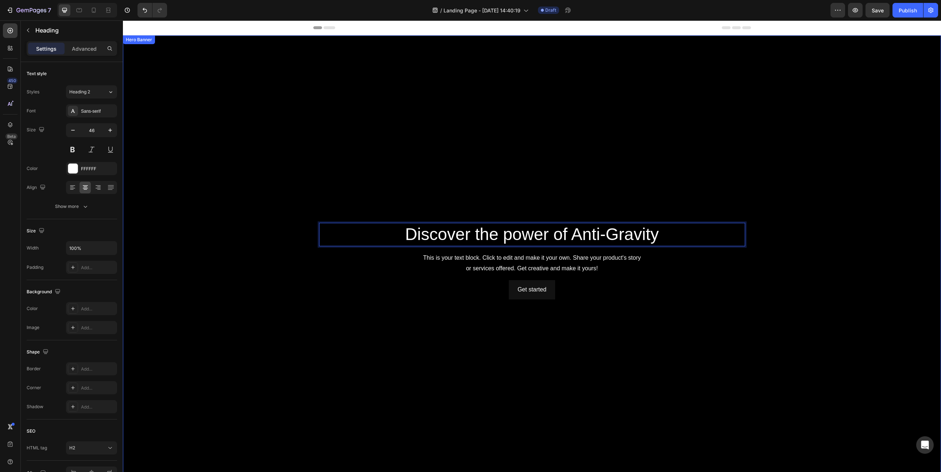
click at [453, 342] on div "Background Image" at bounding box center [532, 260] width 818 height 451
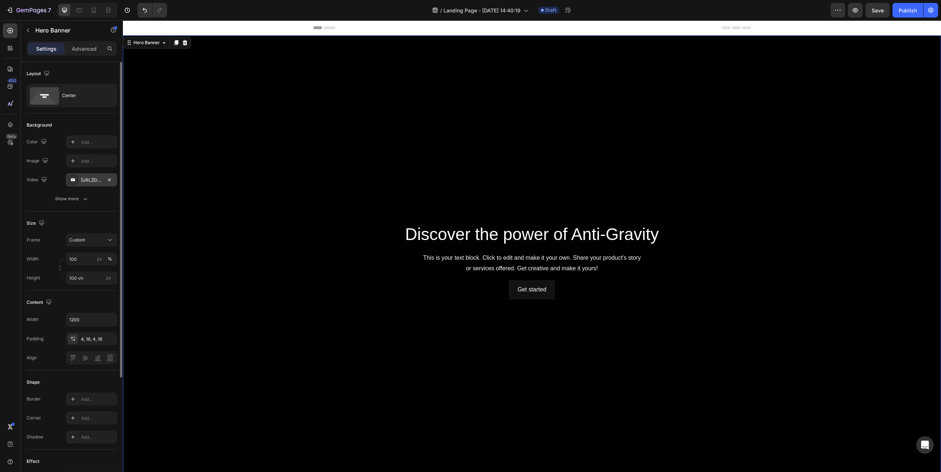
click at [95, 182] on div "https://www.youtube.com/watch?v=drIt4RH_kyQ" at bounding box center [91, 180] width 21 height 7
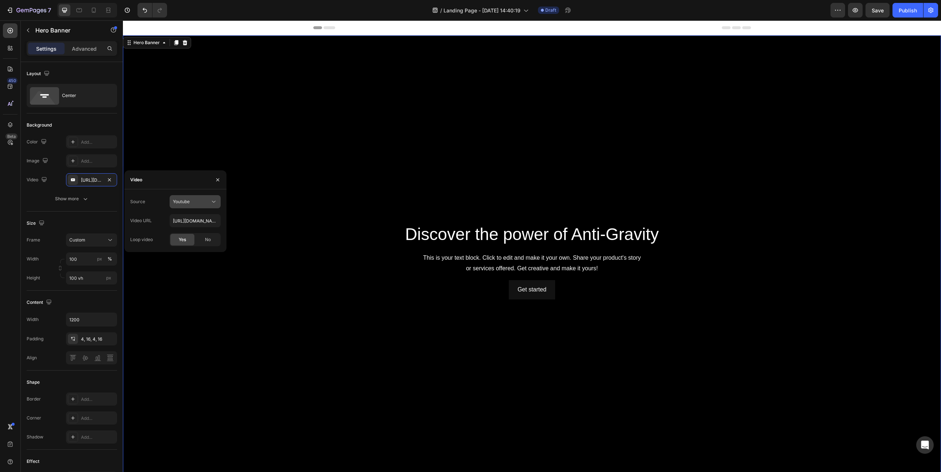
click at [177, 202] on span "Youtube" at bounding box center [181, 201] width 17 height 5
click at [180, 218] on span "Video hosting" at bounding box center [187, 219] width 28 height 7
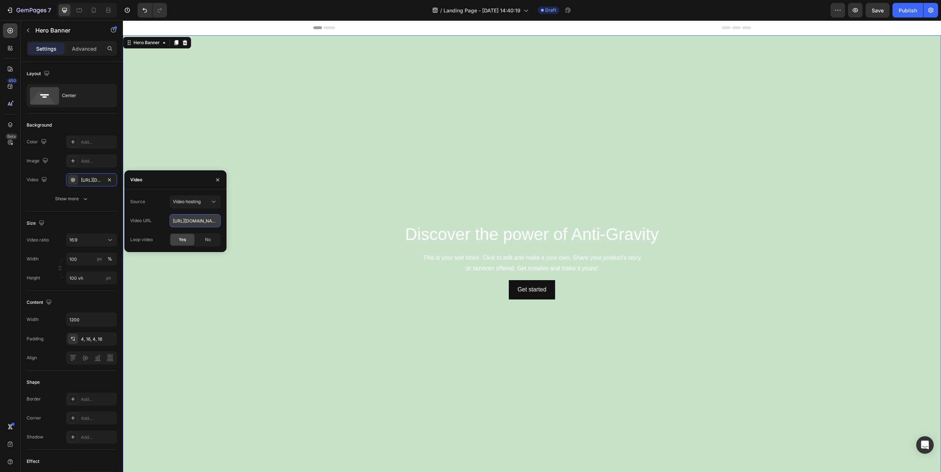
click at [192, 220] on input "https://cdn.shopify.com/videos/c/o/v/92a407d4e0c94a288eb54cac18c387dc.mp4" at bounding box center [195, 220] width 51 height 13
paste input "drive.google.com/file/d/1dJHt4g4AIW_a4ko7Ps1cOrJKMiOyUx-W/view?usp=drive_link"
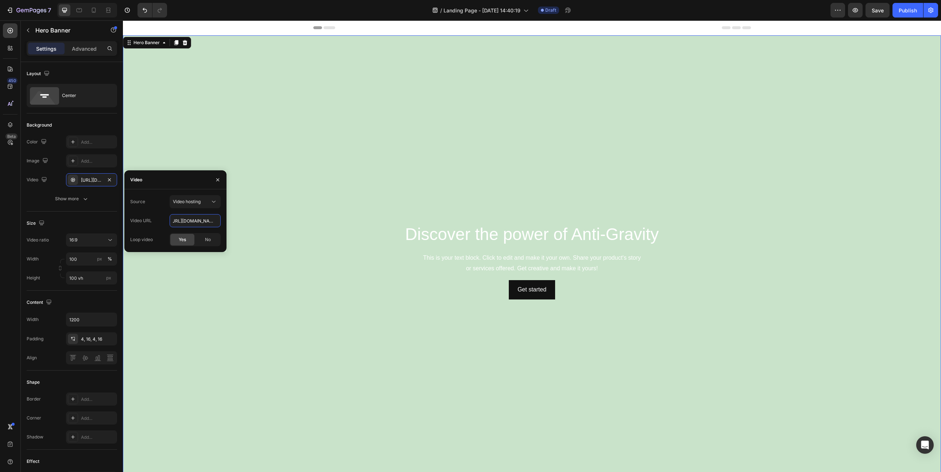
type input "https://drive.google.com/file/d/1dJHt4g4AIW_a4ko7Ps1cOrJKMiOyUx-W/view?usp=driv…"
click at [154, 183] on div "Video" at bounding box center [175, 179] width 102 height 19
click at [190, 223] on input "https://drive.google.com/file/d/1dJHt4g4AIW_a4ko7Ps1cOrJKMiOyUx-W/view?usp=driv…" at bounding box center [195, 220] width 51 height 13
click at [197, 202] on span "Video hosting" at bounding box center [187, 201] width 28 height 5
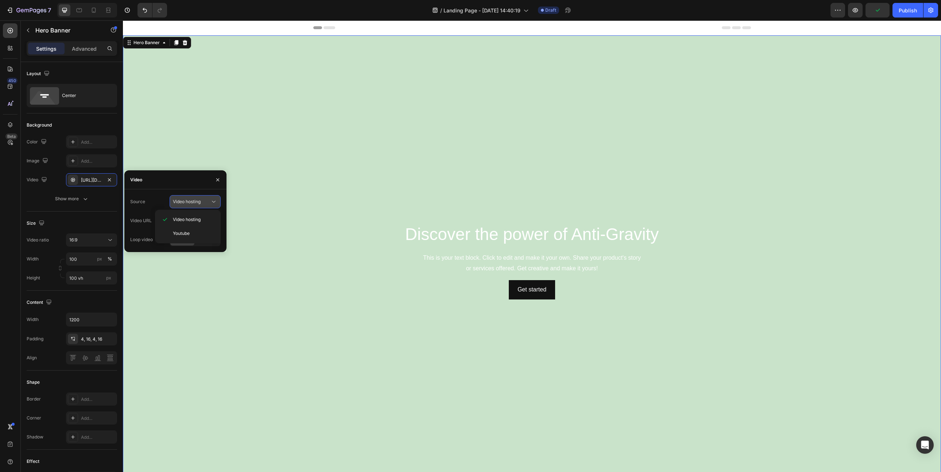
click at [197, 202] on span "Video hosting" at bounding box center [187, 201] width 28 height 5
click at [214, 222] on input "https://drive.google.com/file/d/1dJHt4g4AIW_a4ko7Ps1cOrJKMiOyUx-W/view?usp=driv…" at bounding box center [195, 220] width 51 height 13
click at [201, 239] on div "No" at bounding box center [208, 240] width 24 height 12
click at [181, 239] on span "Yes" at bounding box center [182, 239] width 7 height 7
click at [182, 223] on input "https://drive.google.com/file/d/1dJHt4g4AIW_a4ko7Ps1cOrJKMiOyUx-W/view?usp=driv…" at bounding box center [195, 220] width 51 height 13
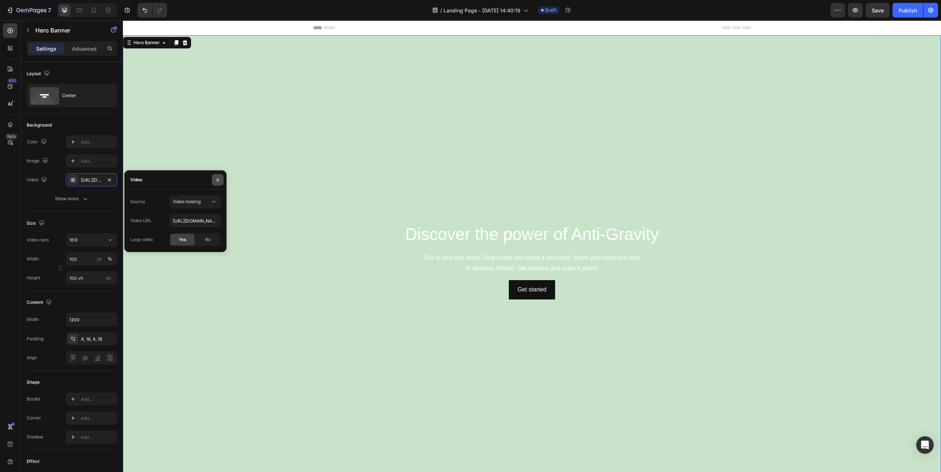
click at [215, 181] on icon "button" at bounding box center [218, 180] width 6 height 6
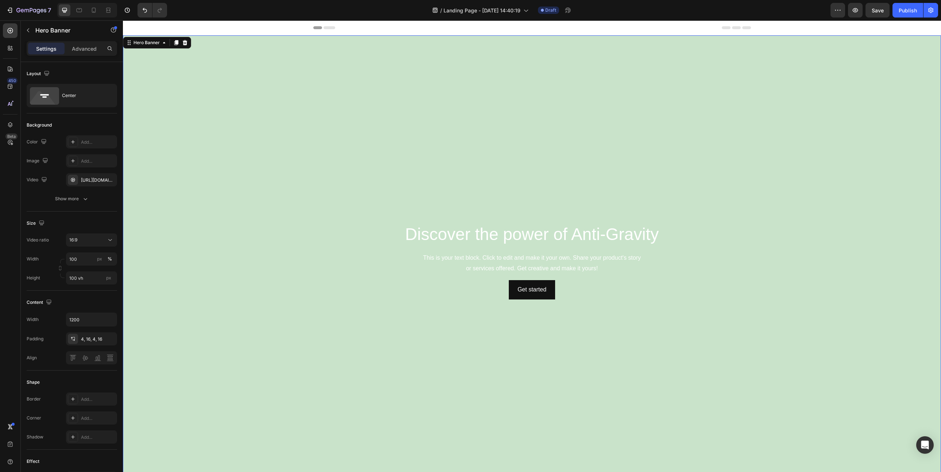
click at [286, 245] on video "Background Image" at bounding box center [532, 265] width 818 height 460
click at [94, 178] on div "https://drive.google.com/file/d/1dJHt4g4AIW_a4ko7Ps1cOrJKMiOyUx-W/view?usp=driv…" at bounding box center [91, 180] width 21 height 7
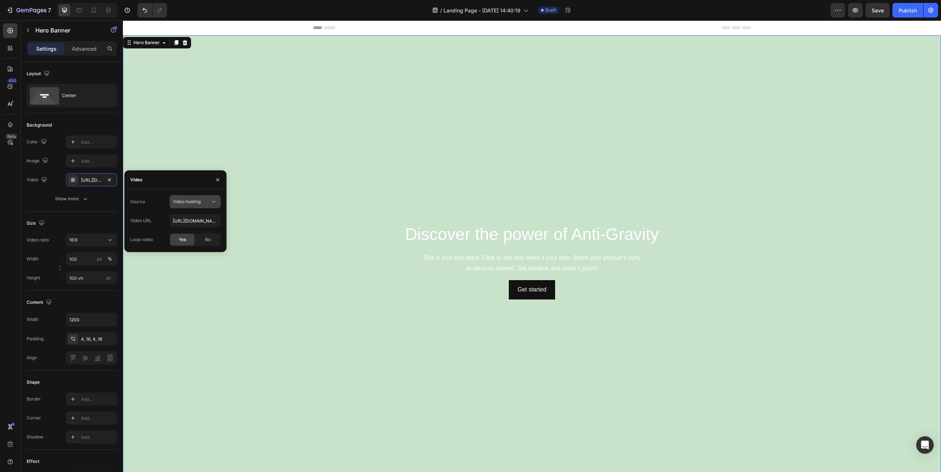
click at [178, 196] on button "Video hosting" at bounding box center [195, 201] width 51 height 13
click at [189, 226] on div "Video hosting" at bounding box center [188, 233] width 60 height 14
click at [62, 196] on div "Show more" at bounding box center [72, 198] width 34 height 7
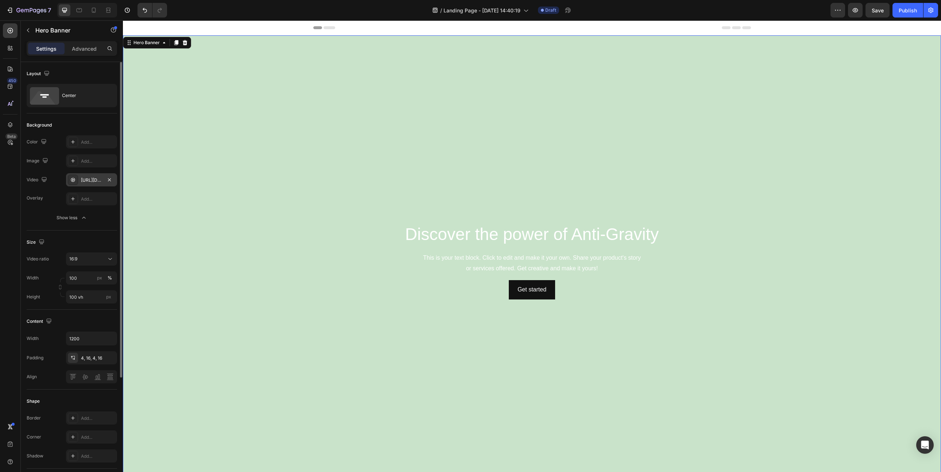
click at [94, 185] on div "https://drive.google.com/file/d/1dJHt4g4AIW_a4ko7Ps1cOrJKMiOyUx-W/view?usp=driv…" at bounding box center [91, 179] width 51 height 13
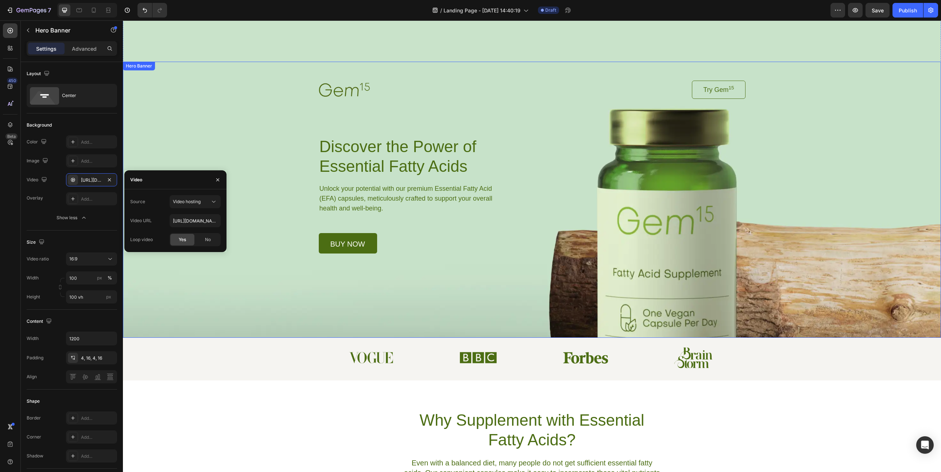
scroll to position [430, 0]
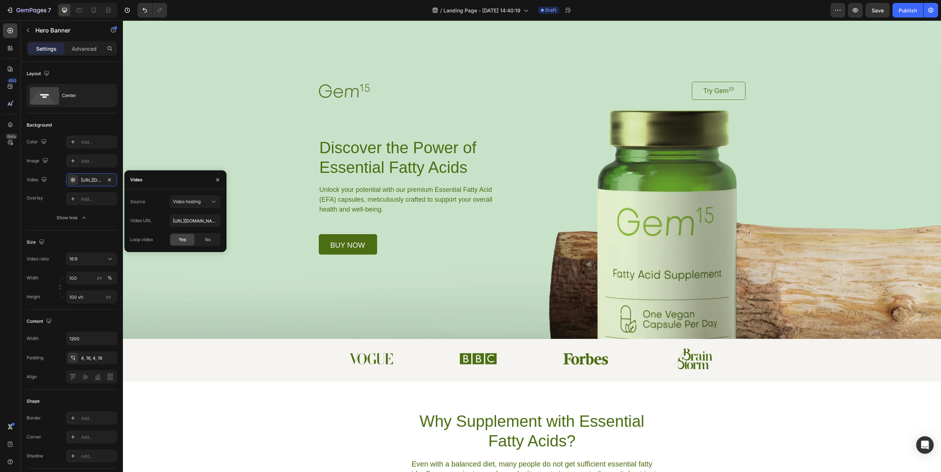
click at [172, 132] on div "Background Image" at bounding box center [532, 201] width 818 height 276
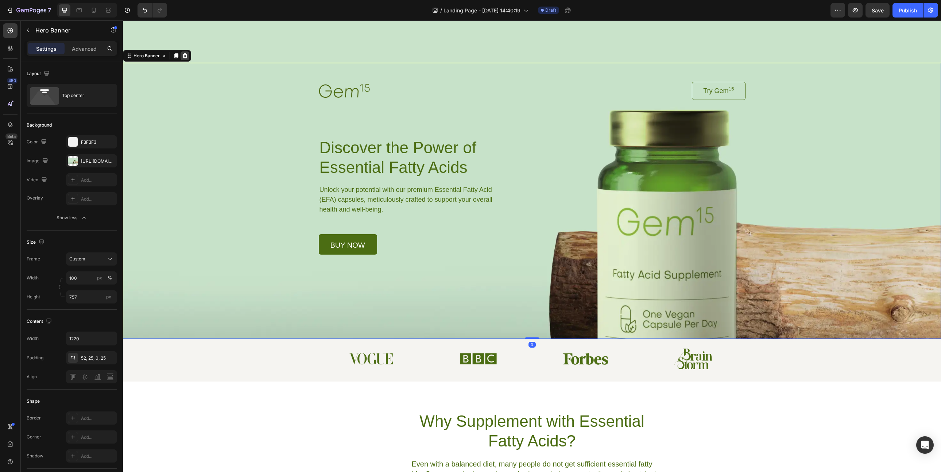
click at [186, 54] on icon at bounding box center [185, 56] width 6 height 6
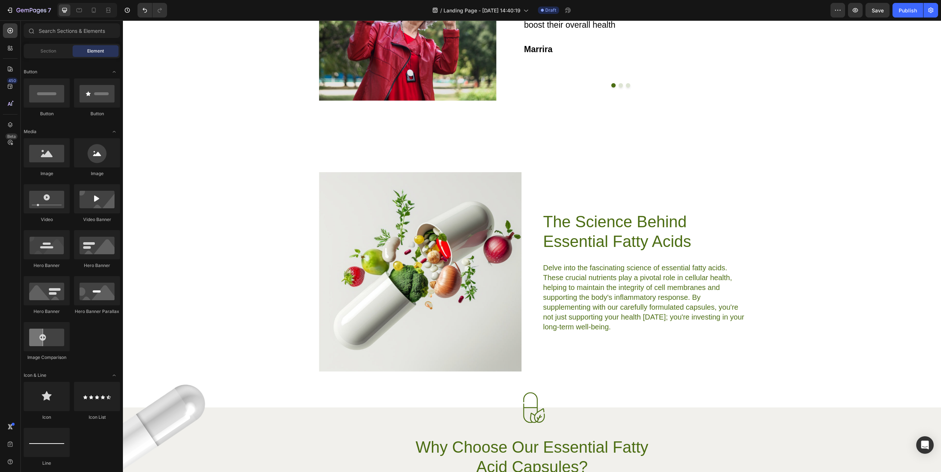
scroll to position [823, 0]
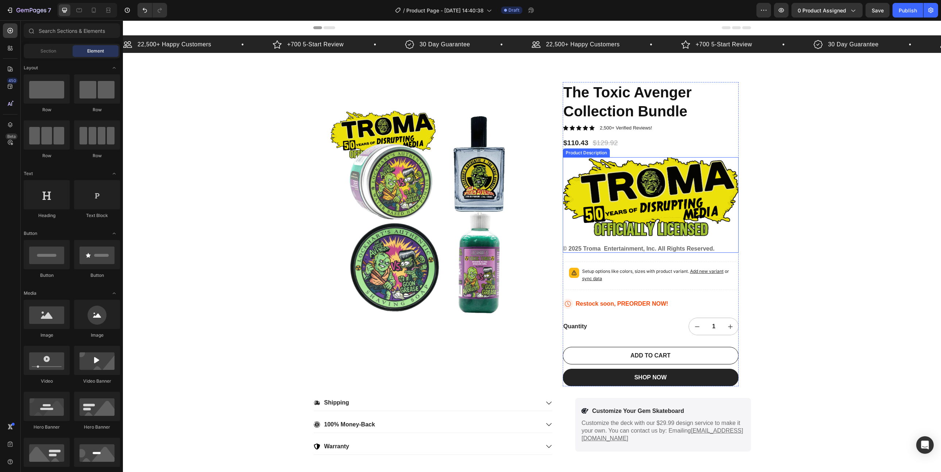
click at [645, 209] on img at bounding box center [651, 196] width 176 height 79
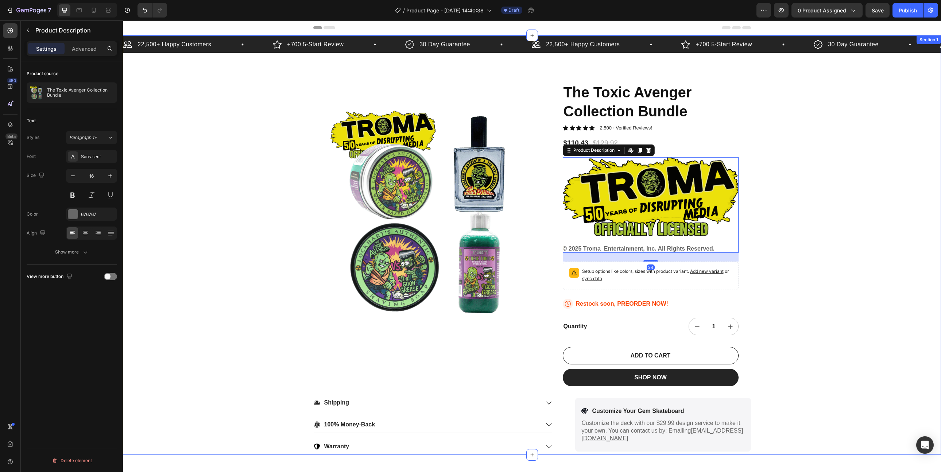
click at [785, 195] on div "22,500+ Happy Customers Item List +700 5-Start Review Item List 30 Day Guarante…" at bounding box center [532, 244] width 818 height 419
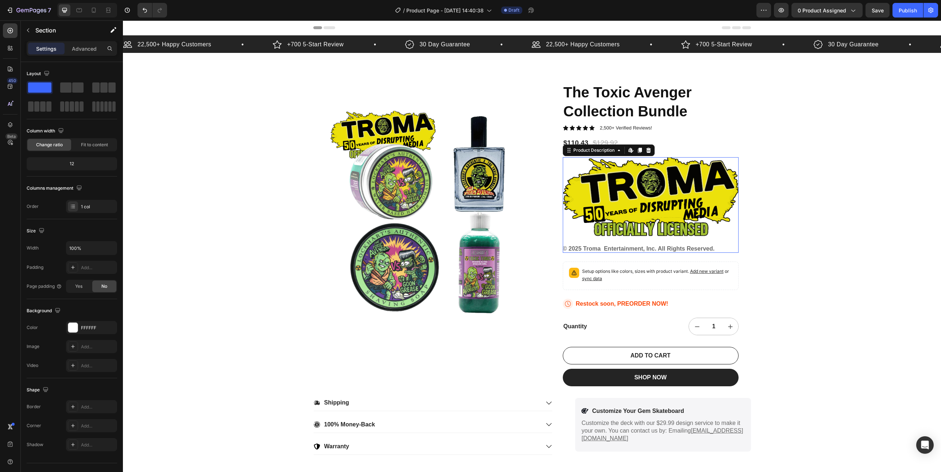
click at [699, 215] on img at bounding box center [651, 196] width 176 height 79
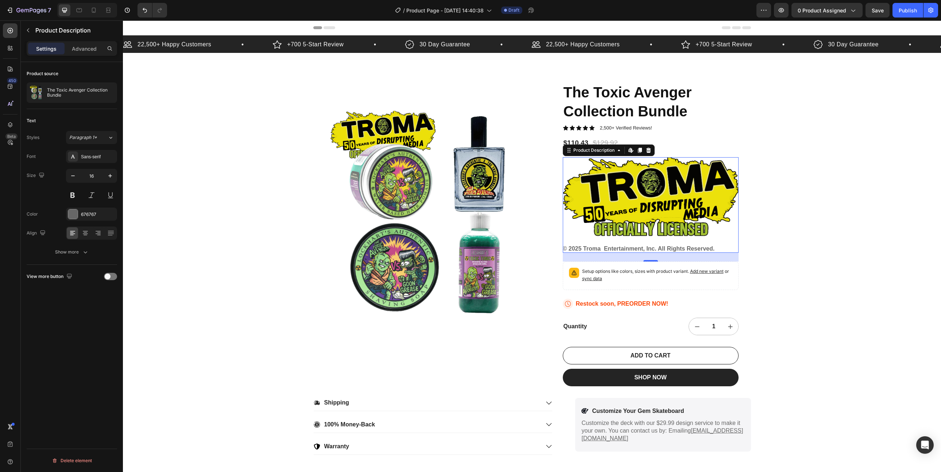
click at [663, 186] on img at bounding box center [651, 196] width 176 height 79
click at [653, 212] on img at bounding box center [651, 196] width 176 height 79
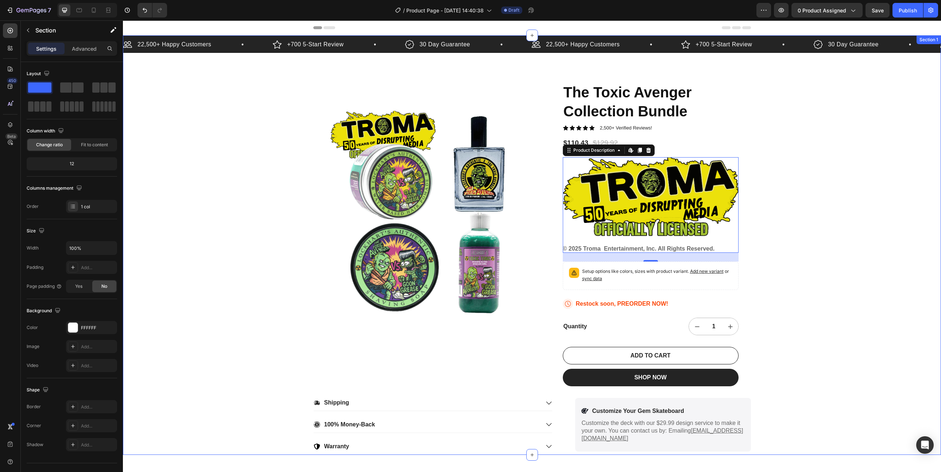
click at [843, 241] on div "22,500+ Happy Customers Item List +700 5-Start Review Item List 30 Day Guarante…" at bounding box center [532, 244] width 818 height 419
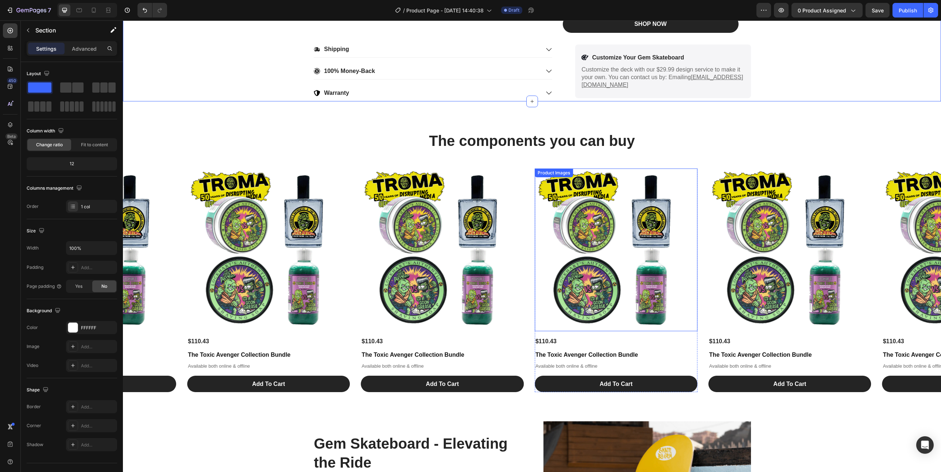
scroll to position [354, 0]
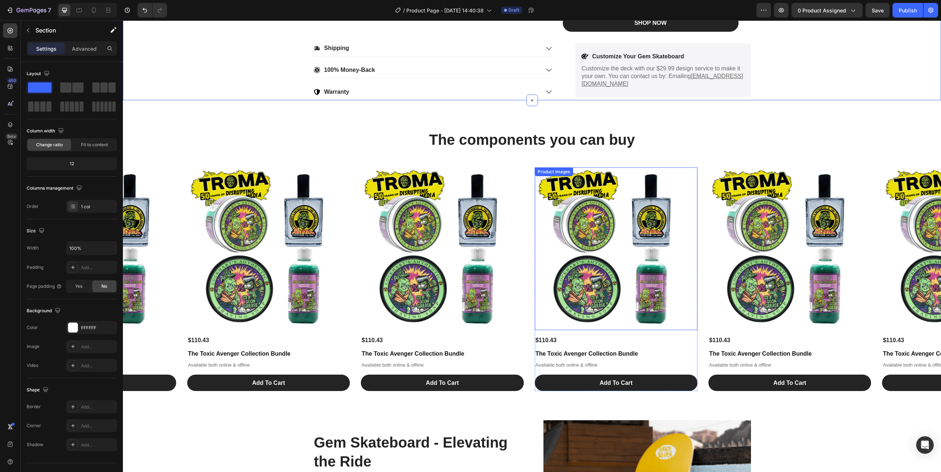
click at [627, 214] on img at bounding box center [616, 248] width 163 height 163
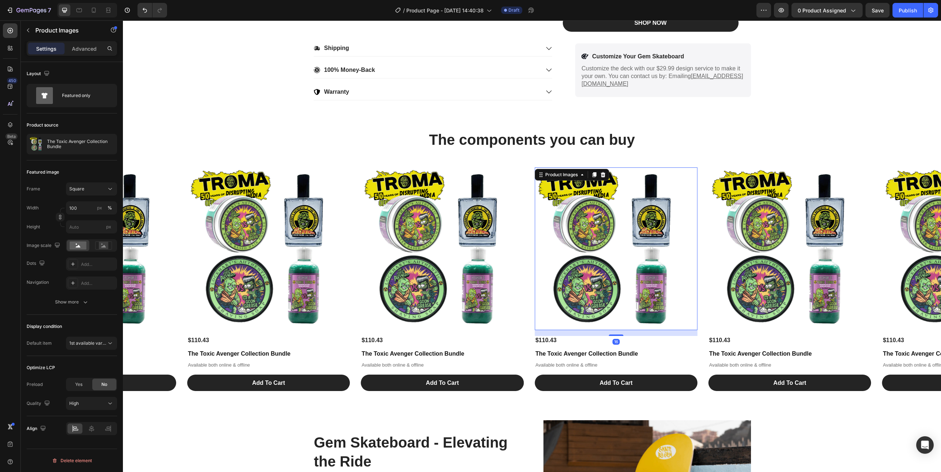
click at [627, 214] on img at bounding box center [616, 248] width 163 height 163
click at [49, 139] on p "The Toxic Avenger Collection Bundle" at bounding box center [80, 144] width 67 height 10
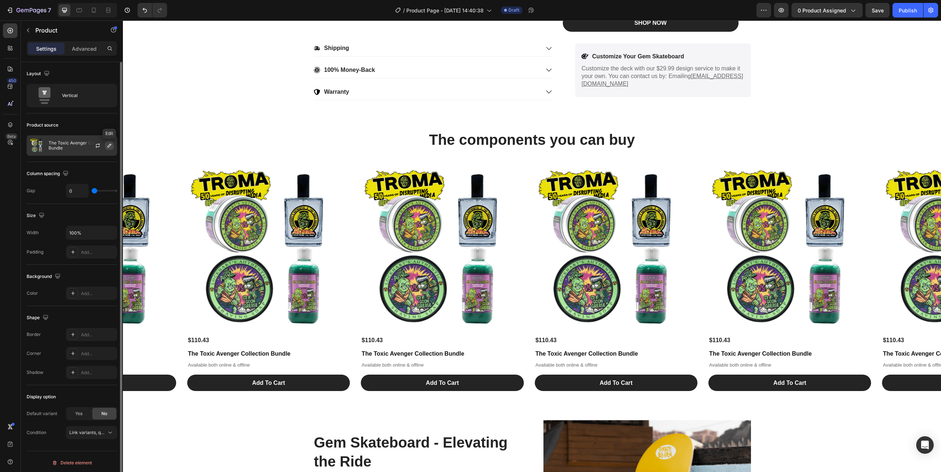
click at [108, 148] on button "button" at bounding box center [109, 145] width 9 height 9
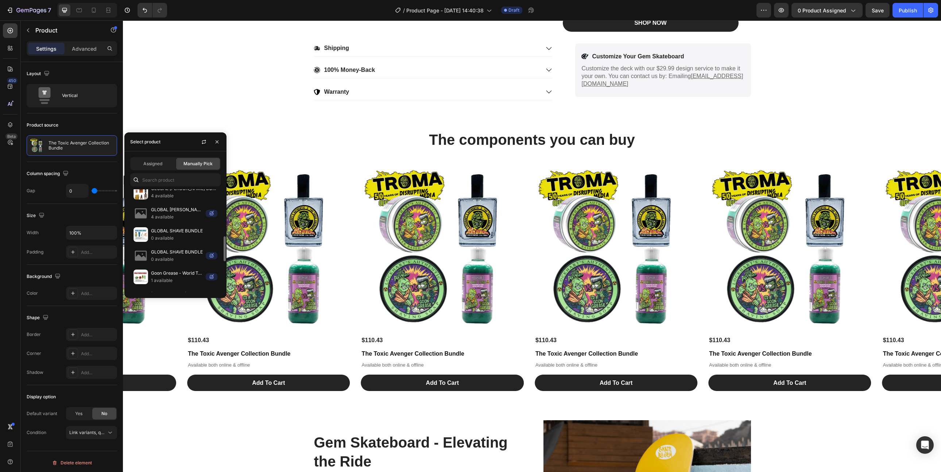
scroll to position [198, 0]
drag, startPoint x: 217, startPoint y: 145, endPoint x: 94, endPoint y: 124, distance: 124.6
click at [217, 145] on button "button" at bounding box center [217, 142] width 12 height 12
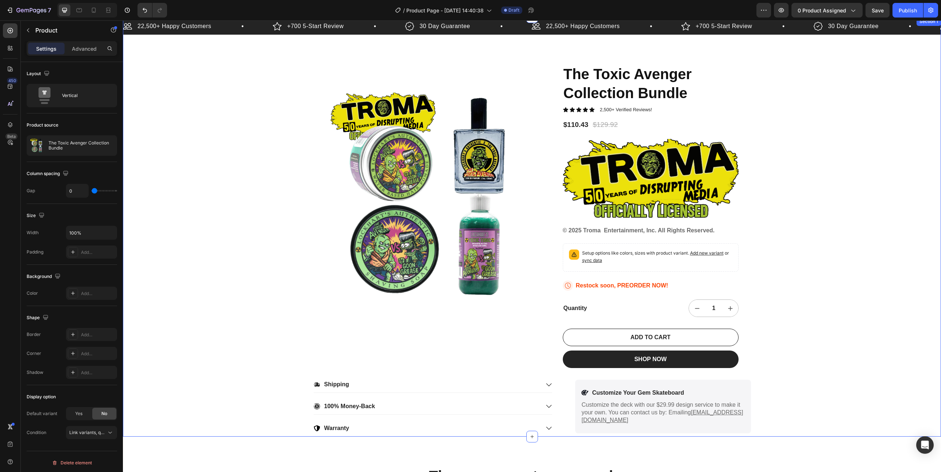
scroll to position [20, 0]
